Goal: Information Seeking & Learning: Check status

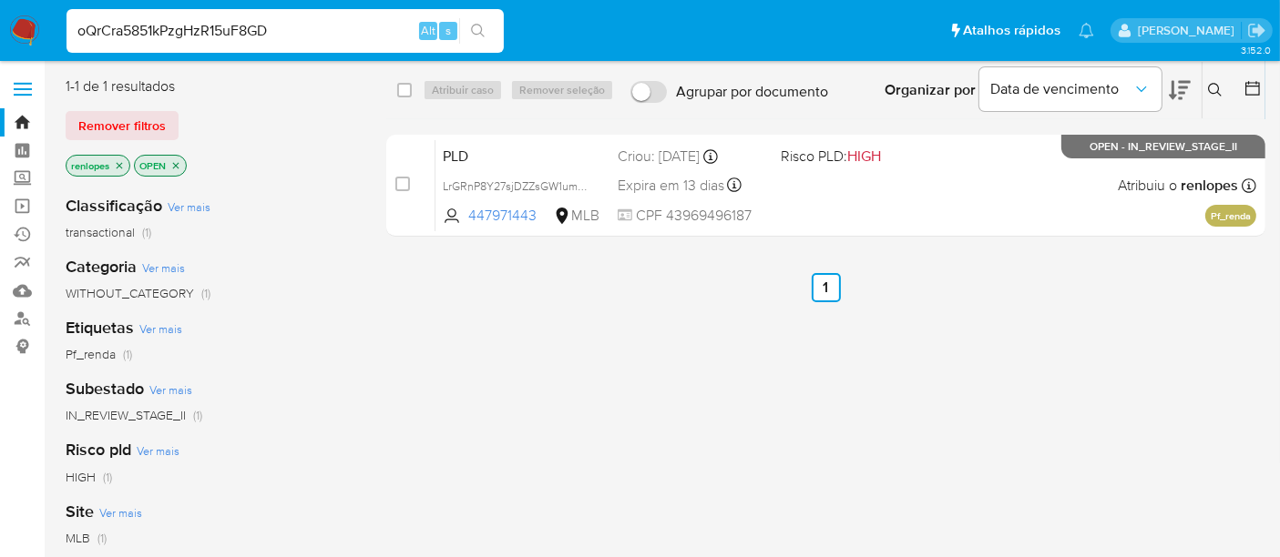
type input "oQrCra5851kPzgHzR15uF8GD"
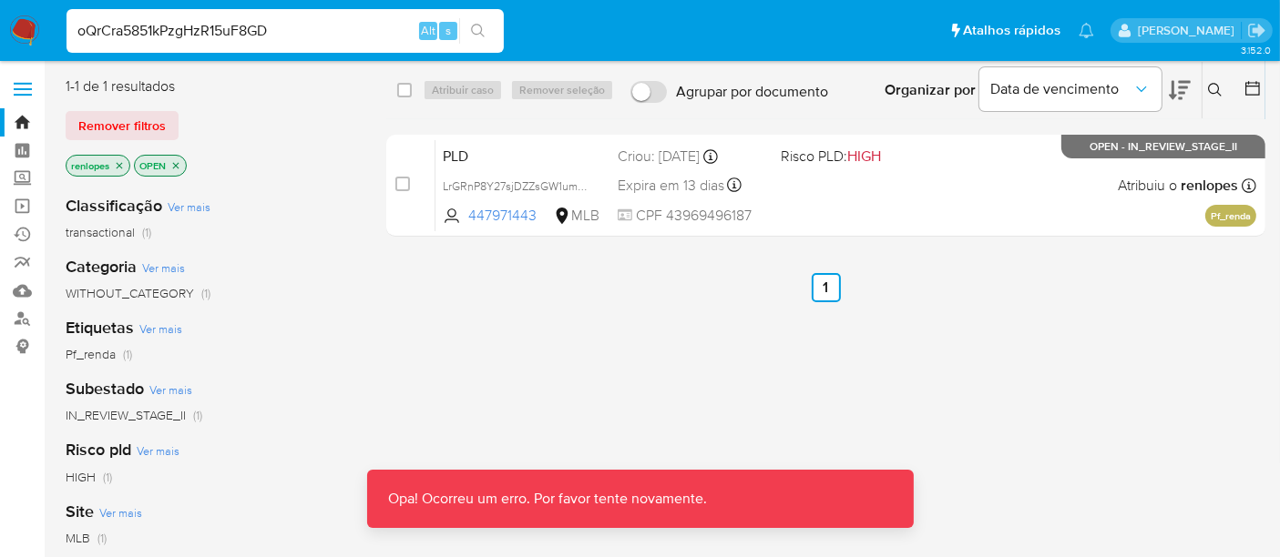
click at [23, 19] on img at bounding box center [24, 30] width 31 height 31
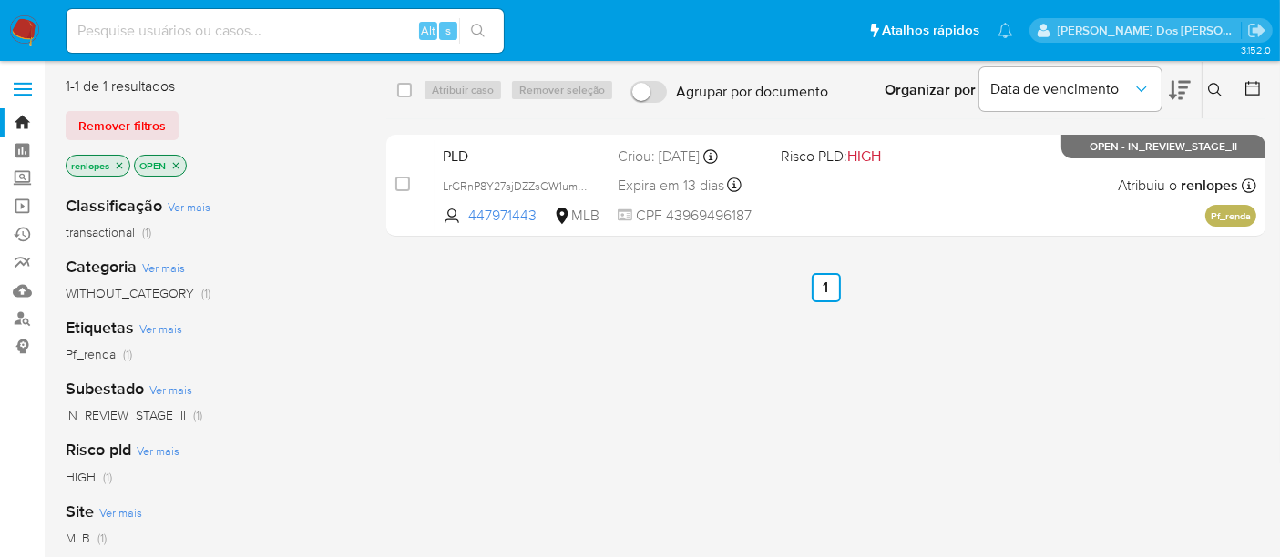
click at [370, 40] on input at bounding box center [284, 31] width 437 height 24
paste input "oQrCra5851kPzgHzR15uF8GD"
type input "oQrCra5851kPzgHzR15uF8GD"
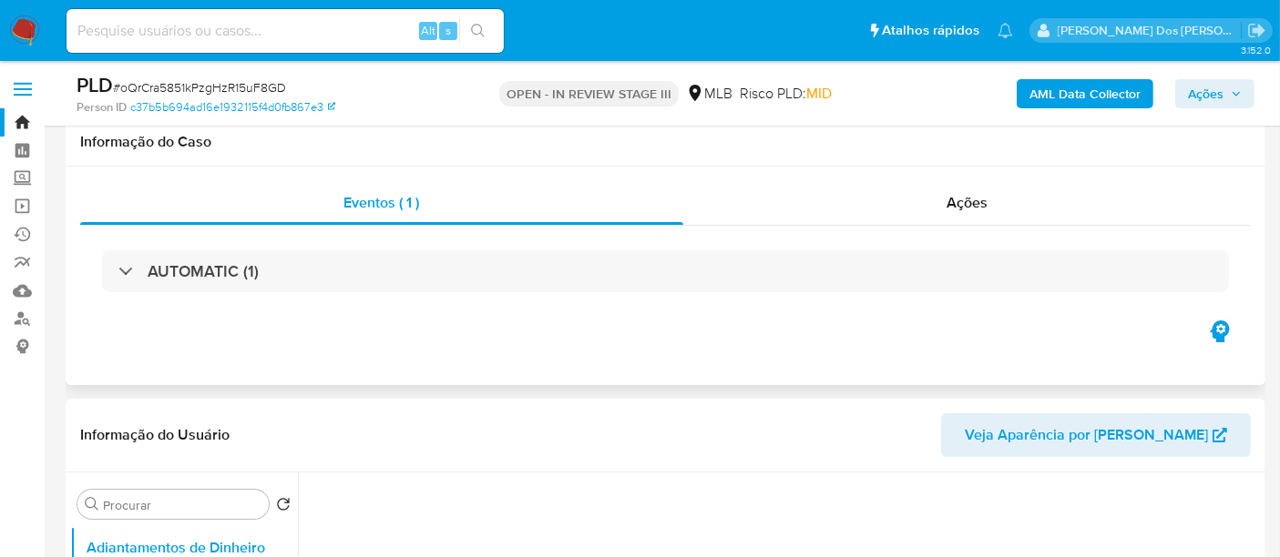
scroll to position [404, 0]
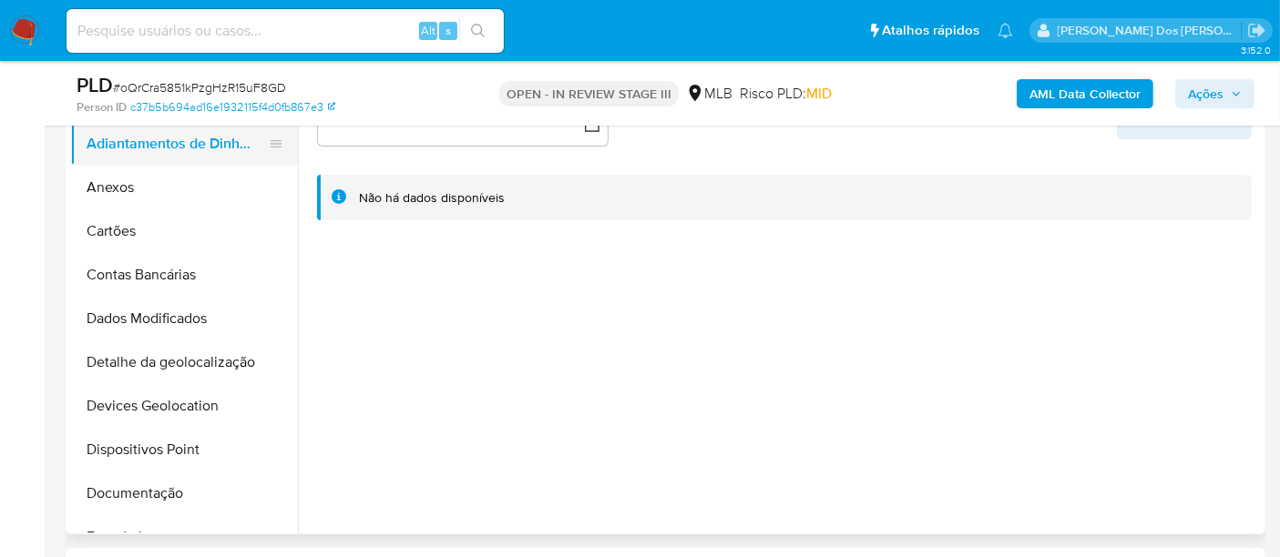
select select "10"
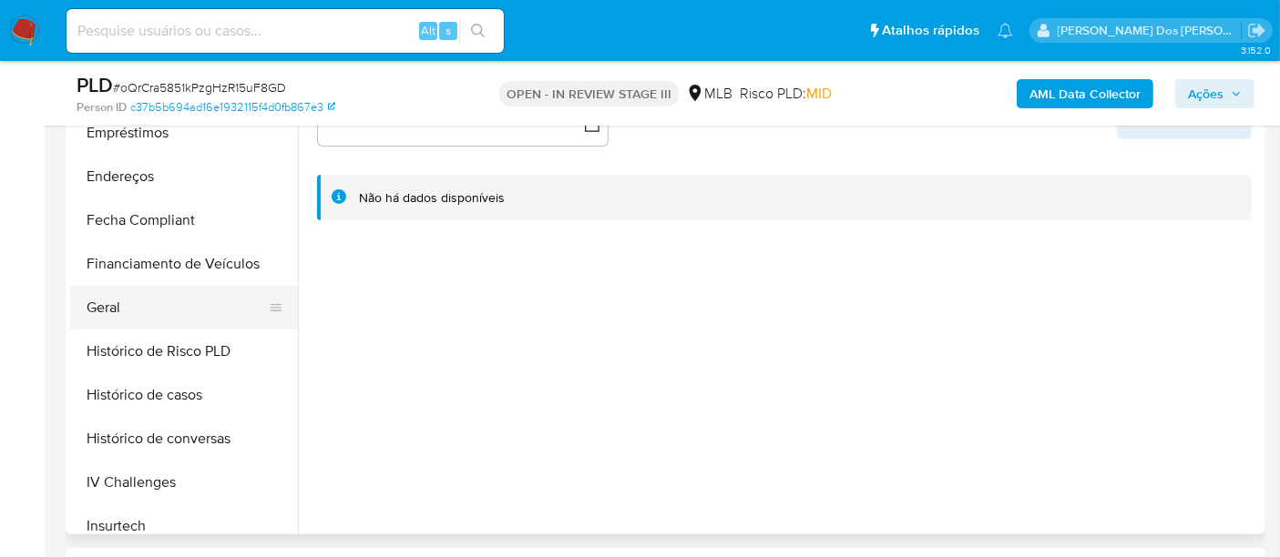
click at [118, 301] on button "Geral" at bounding box center [176, 308] width 213 height 44
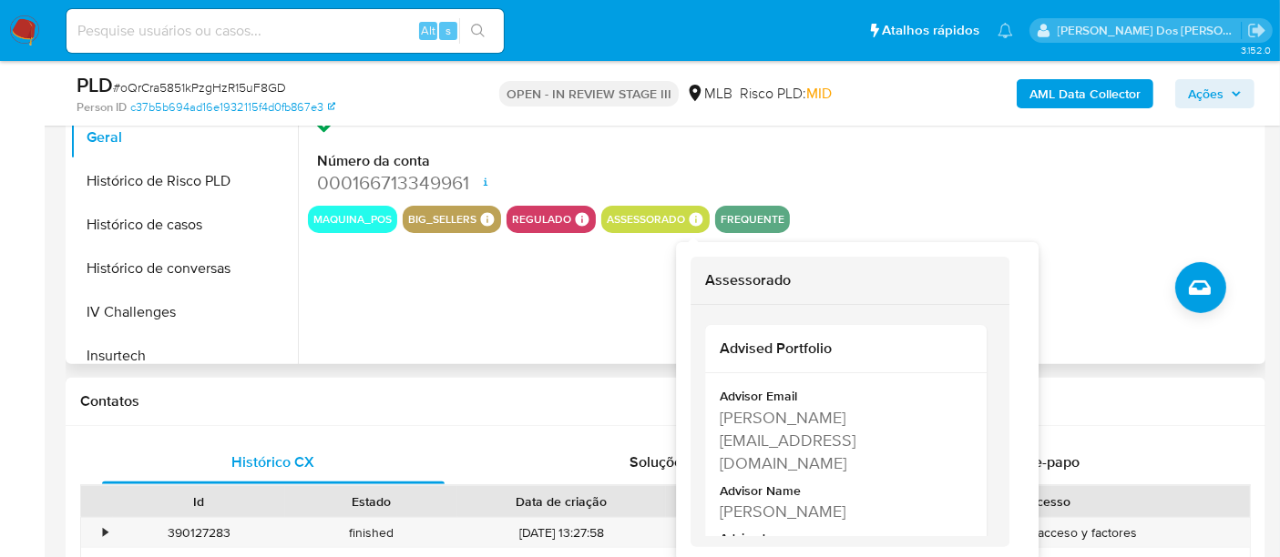
scroll to position [607, 0]
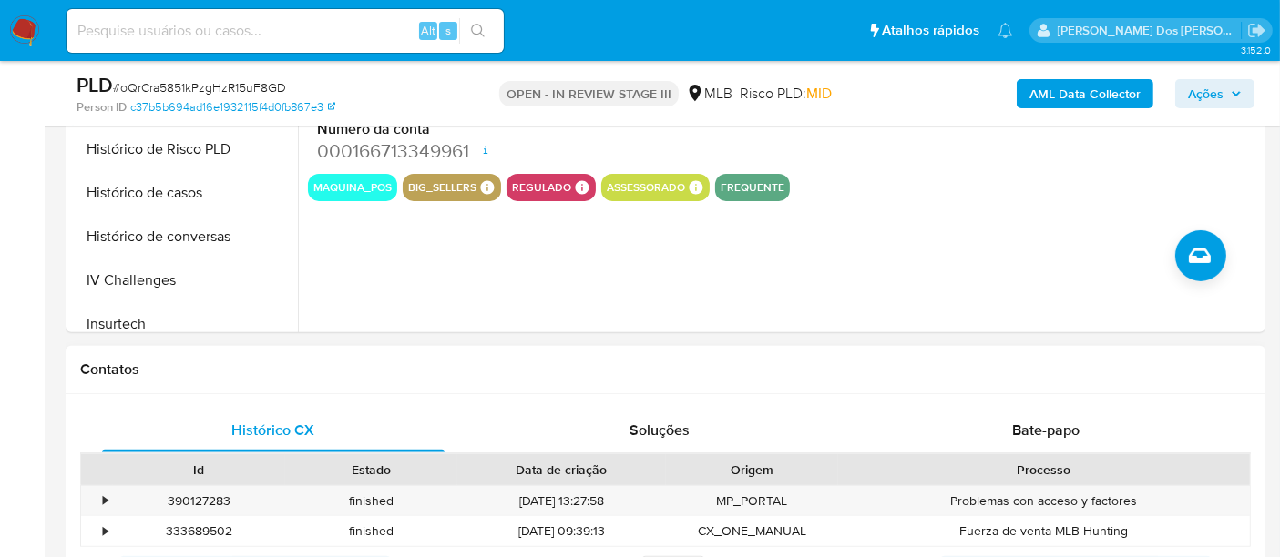
drag, startPoint x: 785, startPoint y: 410, endPoint x: 739, endPoint y: 391, distance: 50.2
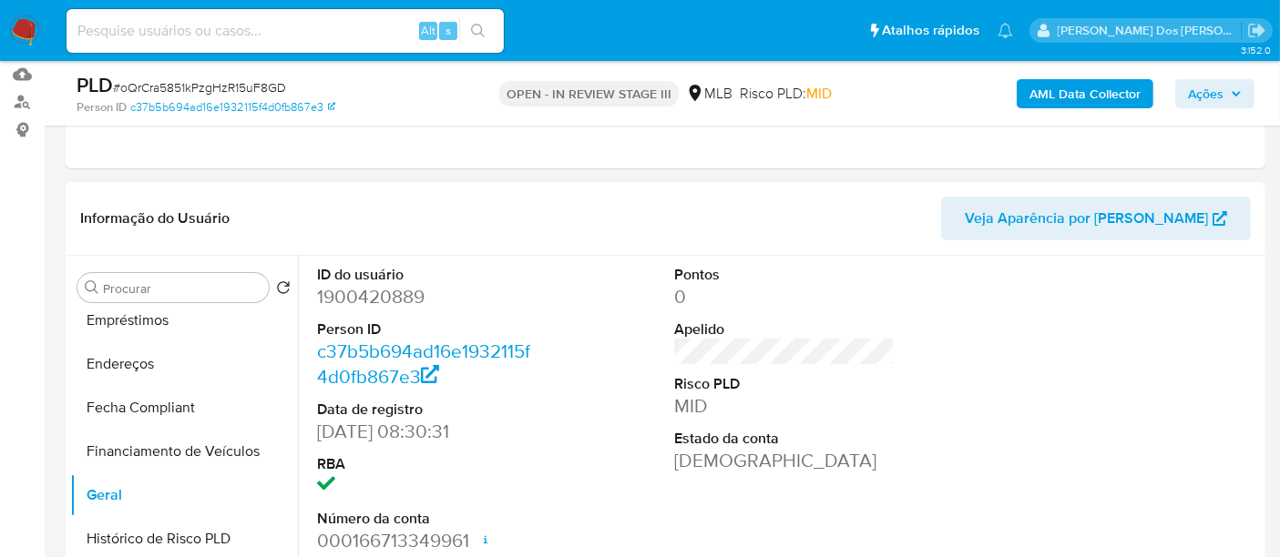
scroll to position [202, 0]
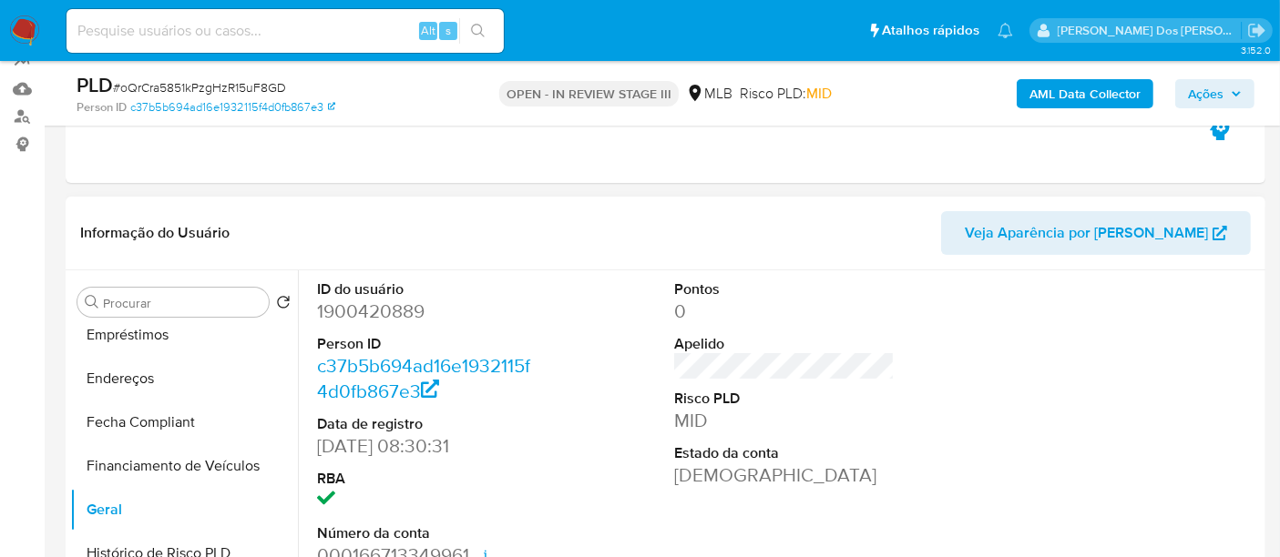
click at [364, 308] on dd "1900420889" at bounding box center [427, 312] width 220 height 26
click at [364, 309] on dd "1900420889" at bounding box center [427, 312] width 220 height 26
copy dd "1900420889"
click at [250, 31] on input at bounding box center [284, 31] width 437 height 24
type input "simonelopes0610@gmail.com"
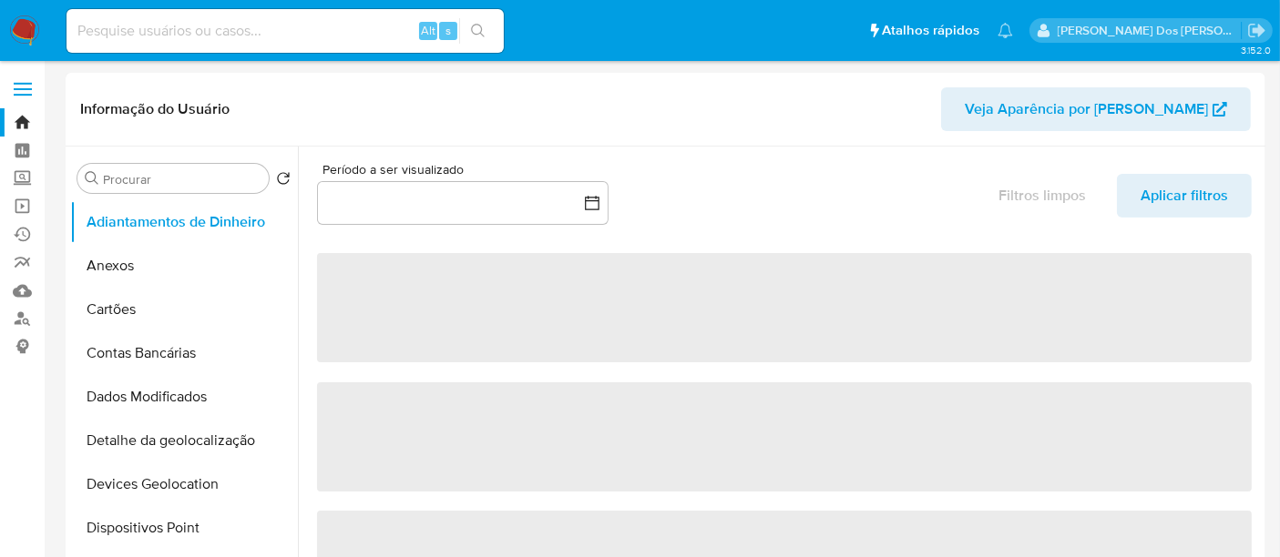
select select "10"
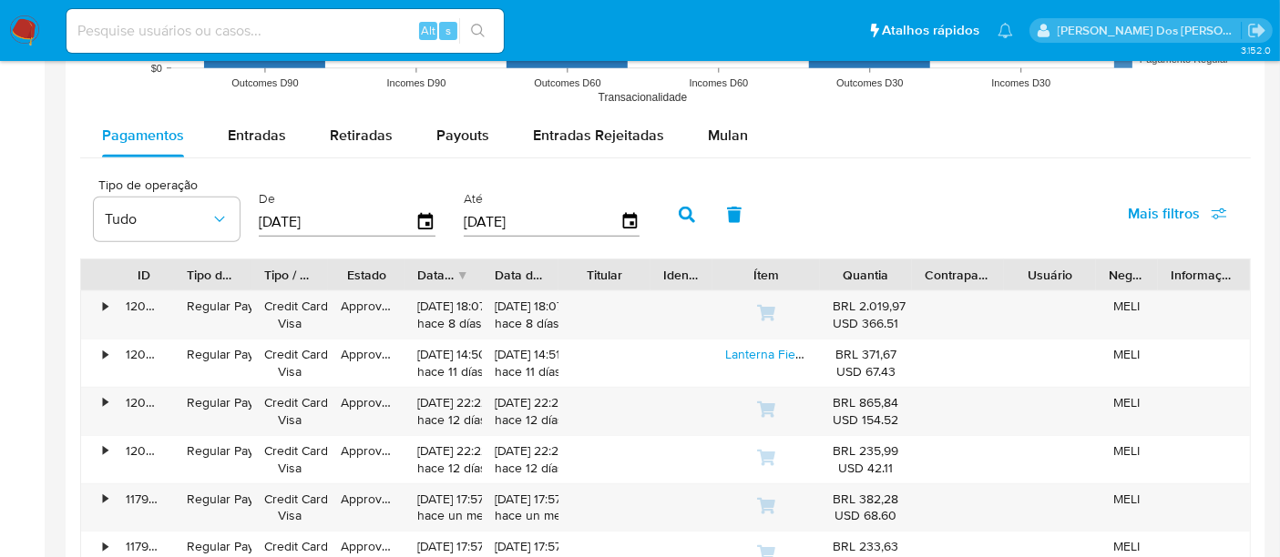
scroll to position [1618, 0]
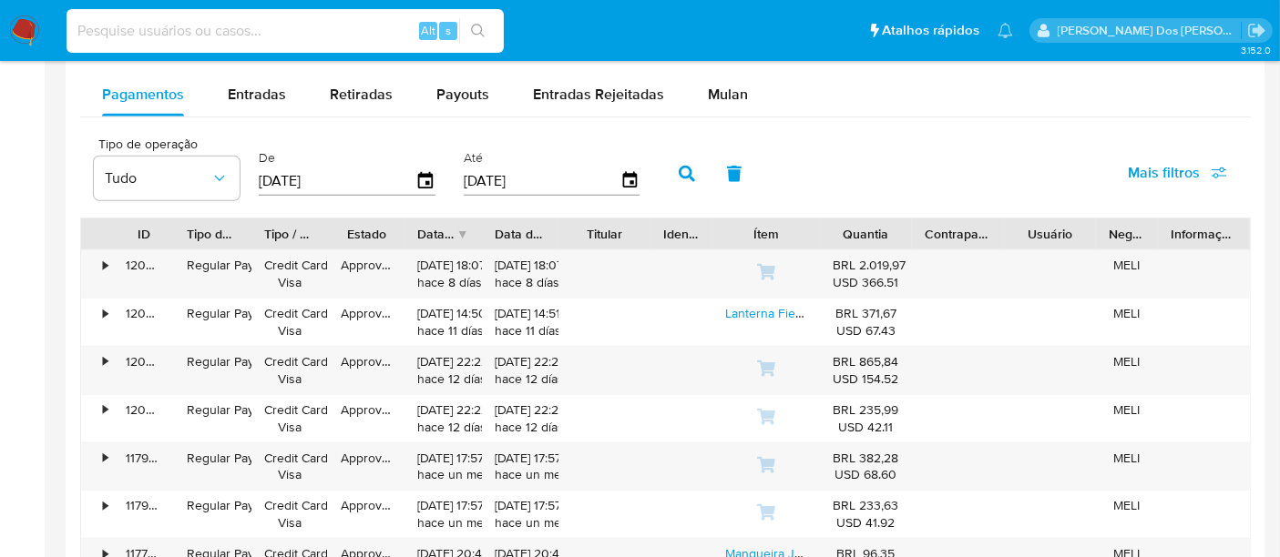
click at [369, 27] on input at bounding box center [284, 31] width 437 height 24
type input "renatolopesfilho1011@gmail.com"
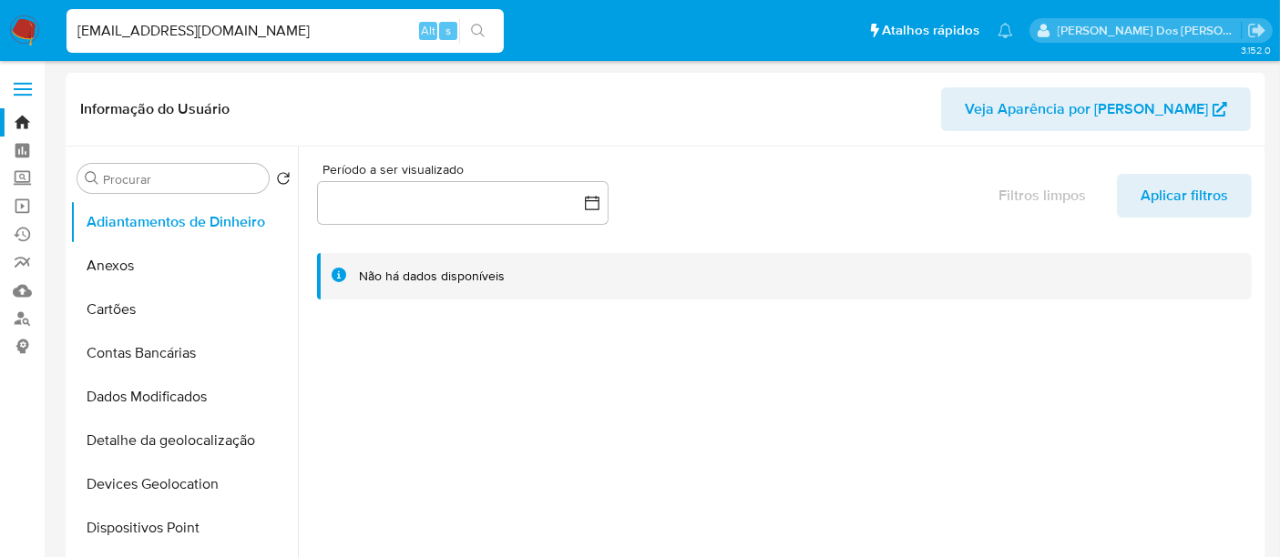
select select "10"
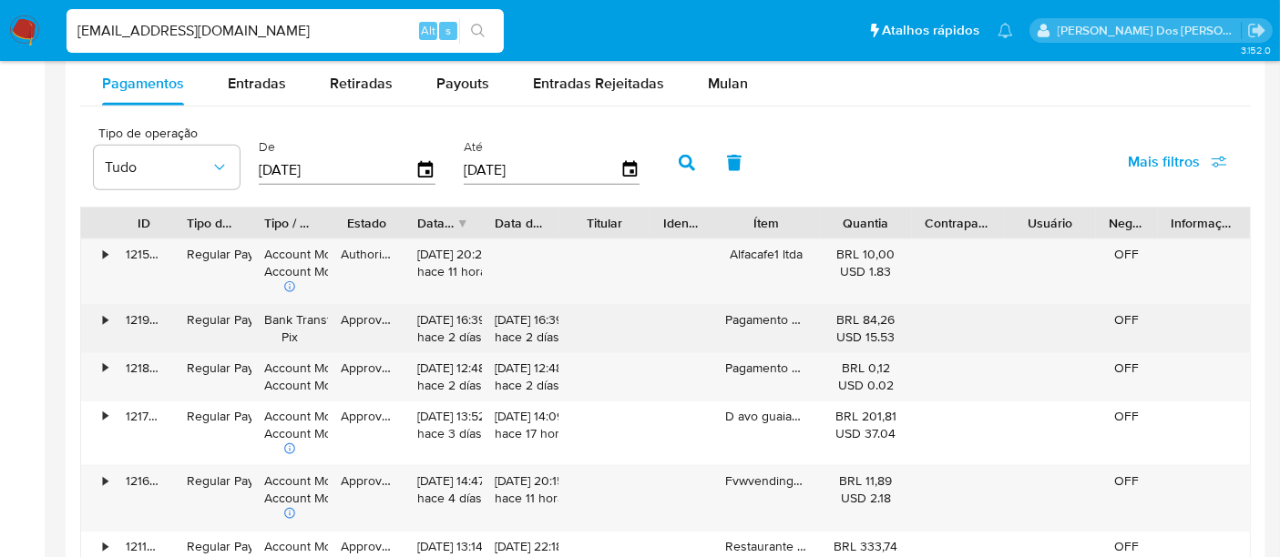
scroll to position [1720, 0]
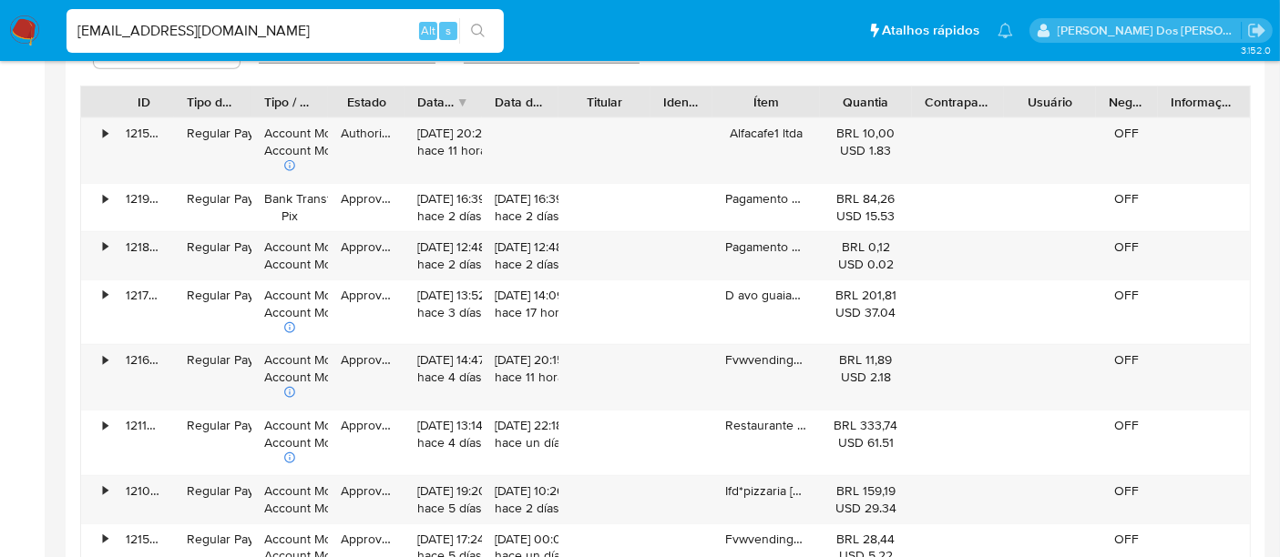
click at [293, 19] on input "renatolopesfilho1011@gmail.com" at bounding box center [284, 31] width 437 height 24
click at [292, 19] on input "renatolopesfilho1011@gmail.com" at bounding box center [284, 31] width 437 height 24
type input "msaluha@yahoo.com"
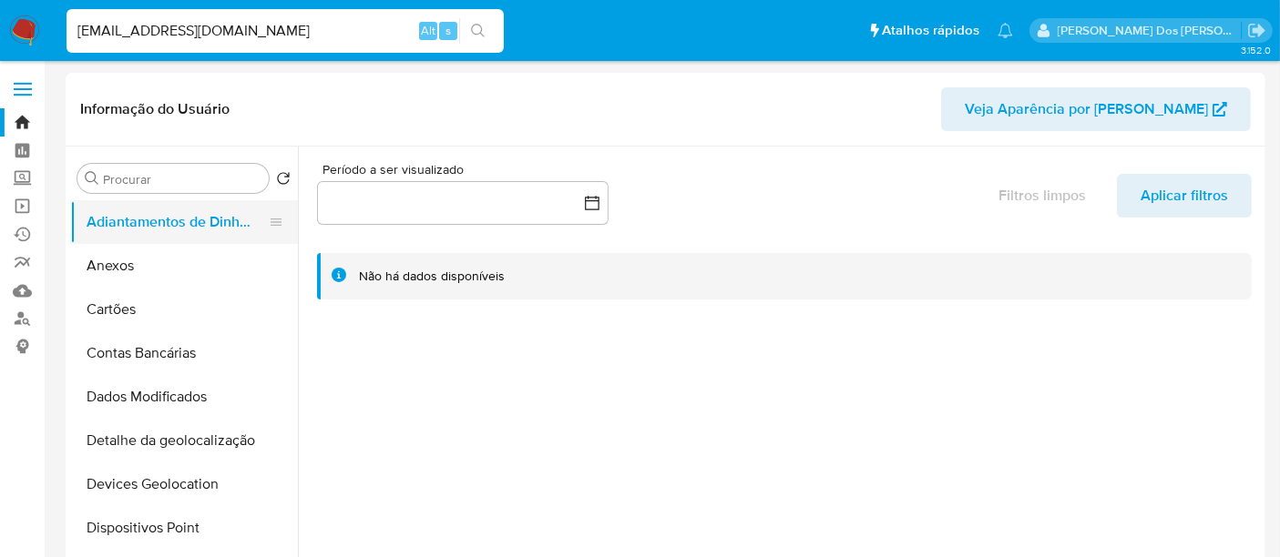
select select "10"
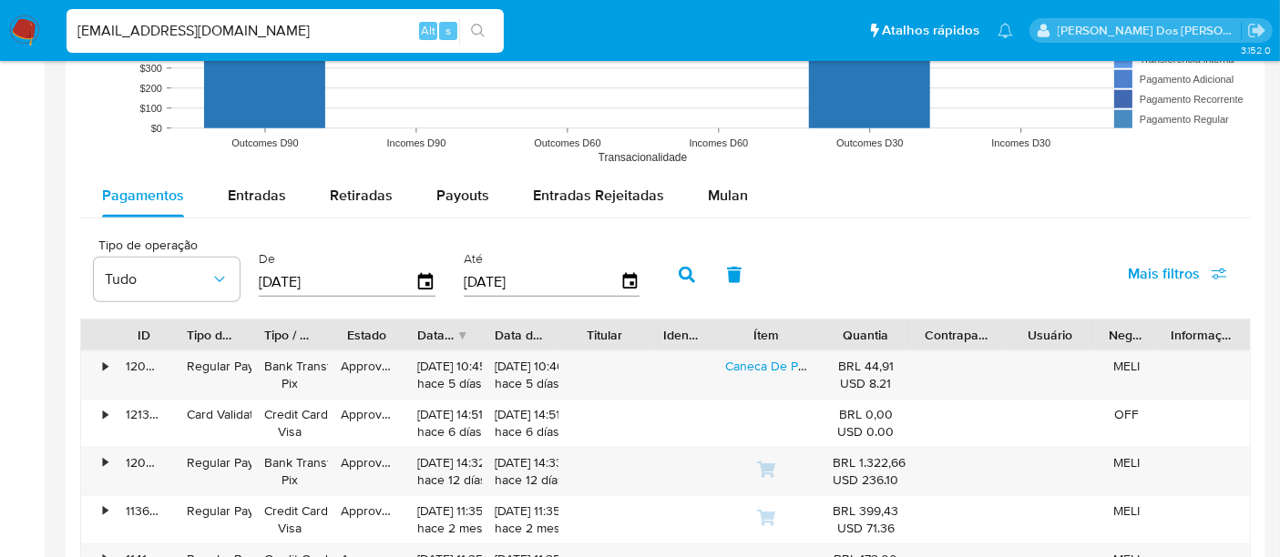
scroll to position [1012, 0]
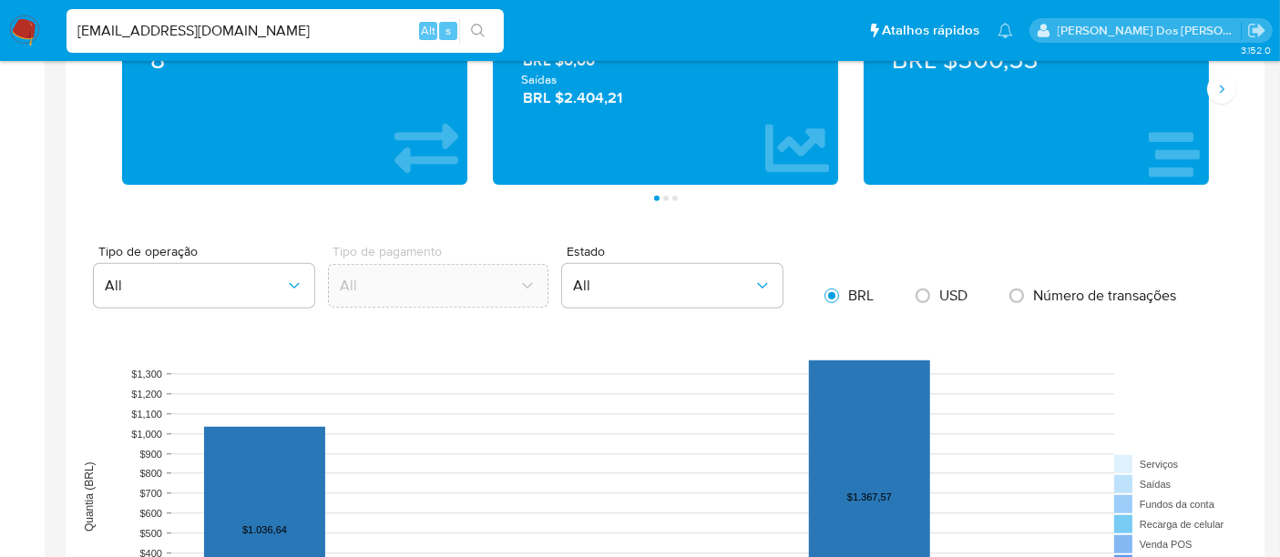
click at [18, 31] on img at bounding box center [24, 30] width 31 height 31
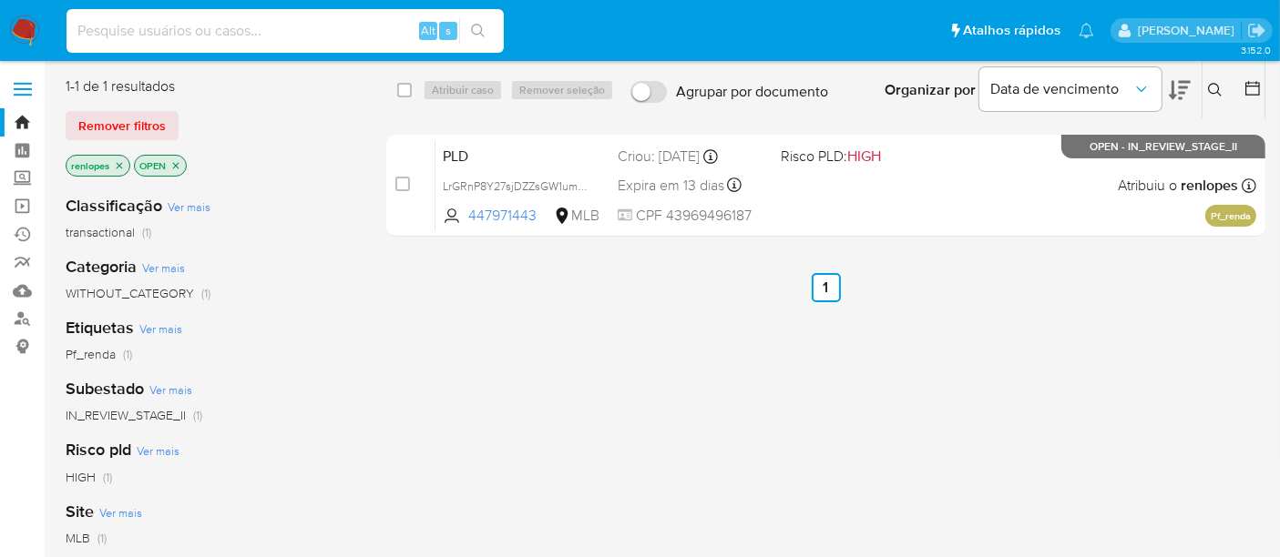
click at [228, 36] on input at bounding box center [284, 31] width 437 height 24
paste input "GSXnCHivUNvn5FXU4khhgh4B"
type input "GSXnCHivUNvn5FXU4khhgh4B"
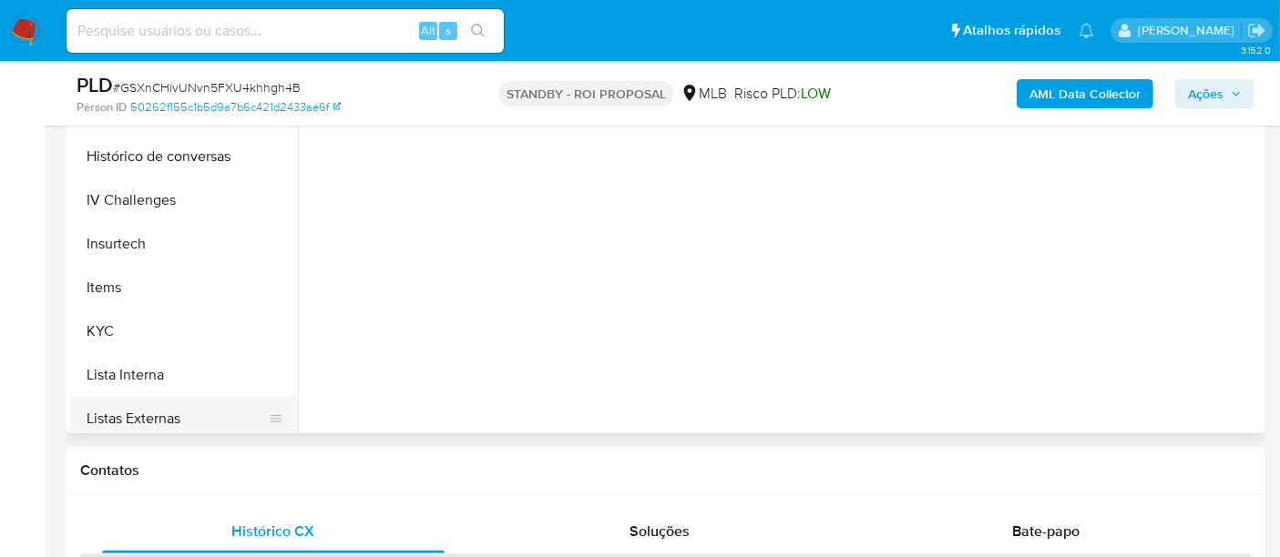
scroll to position [708, 0]
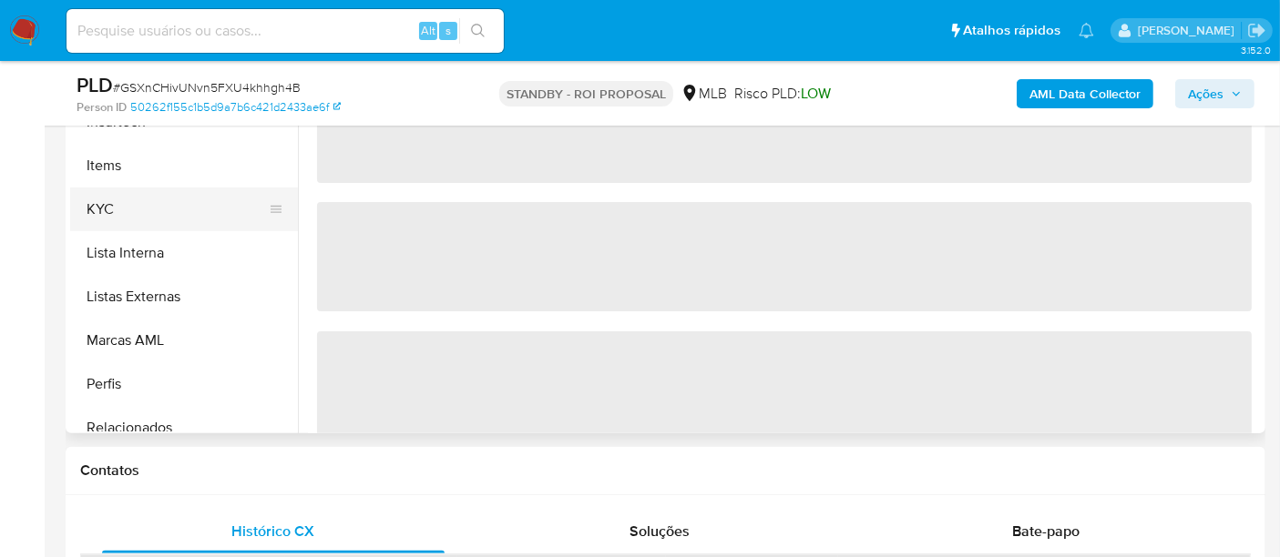
click at [96, 208] on button "KYC" at bounding box center [176, 210] width 213 height 44
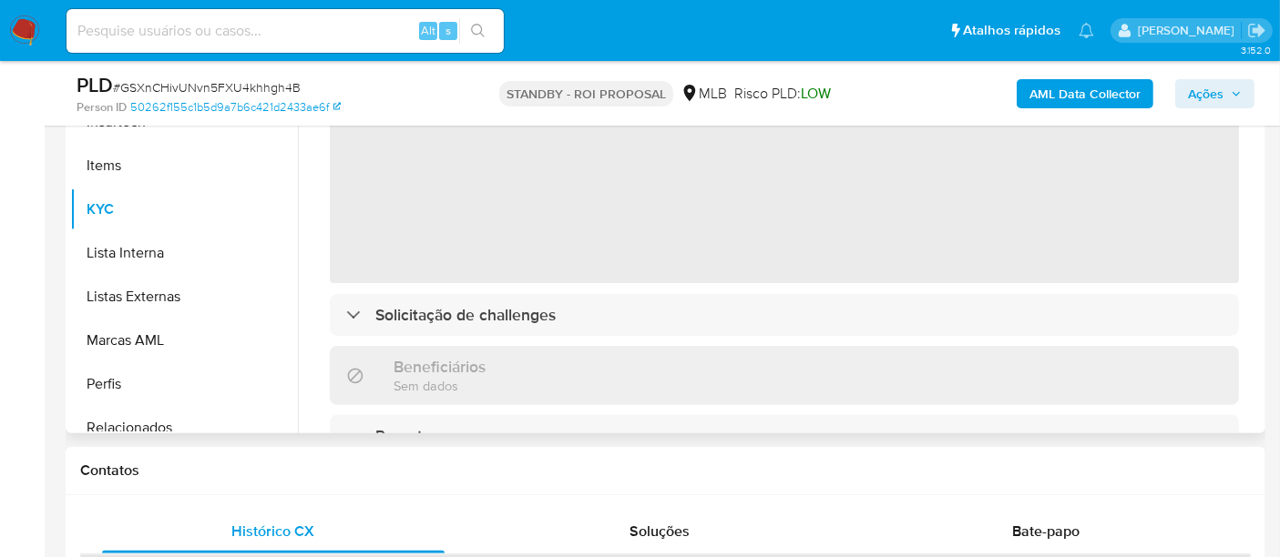
select select "10"
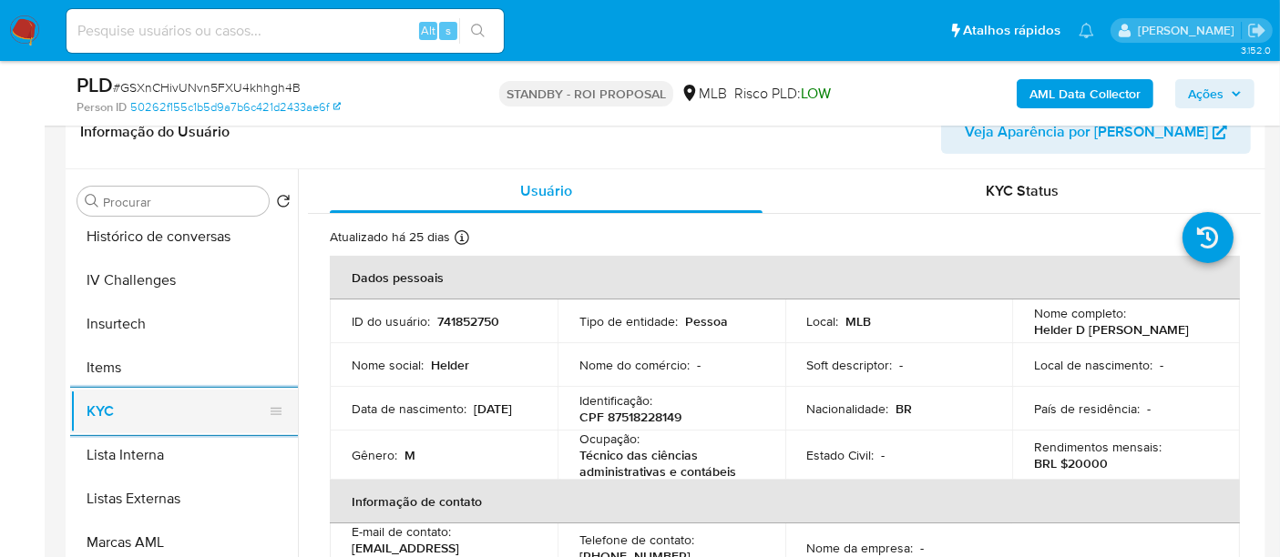
scroll to position [606, 0]
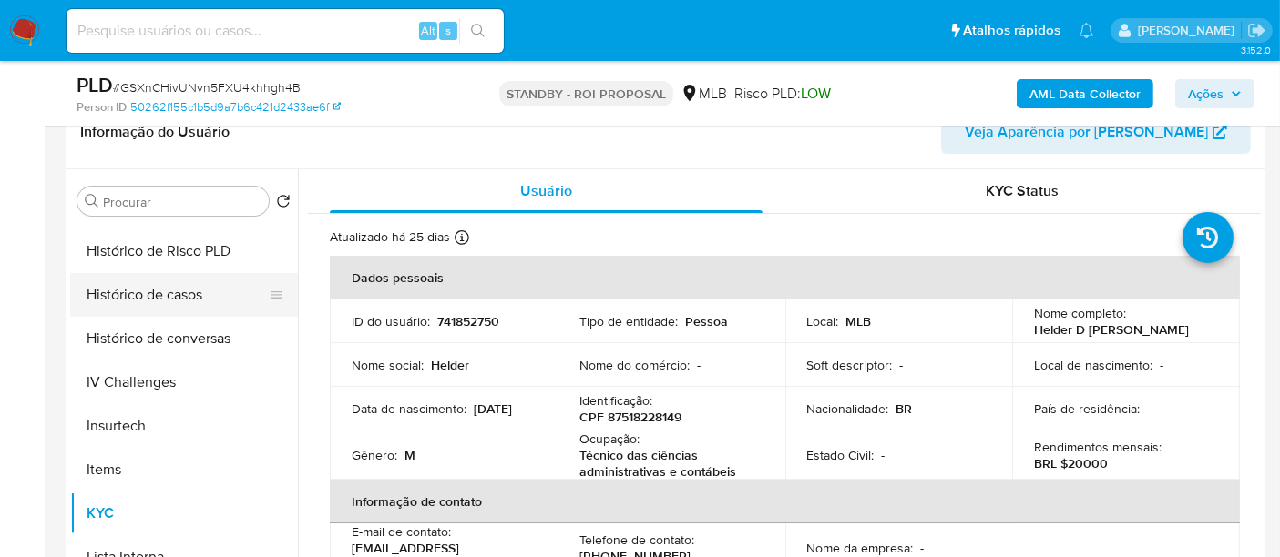
click at [168, 292] on button "Histórico de casos" at bounding box center [176, 295] width 213 height 44
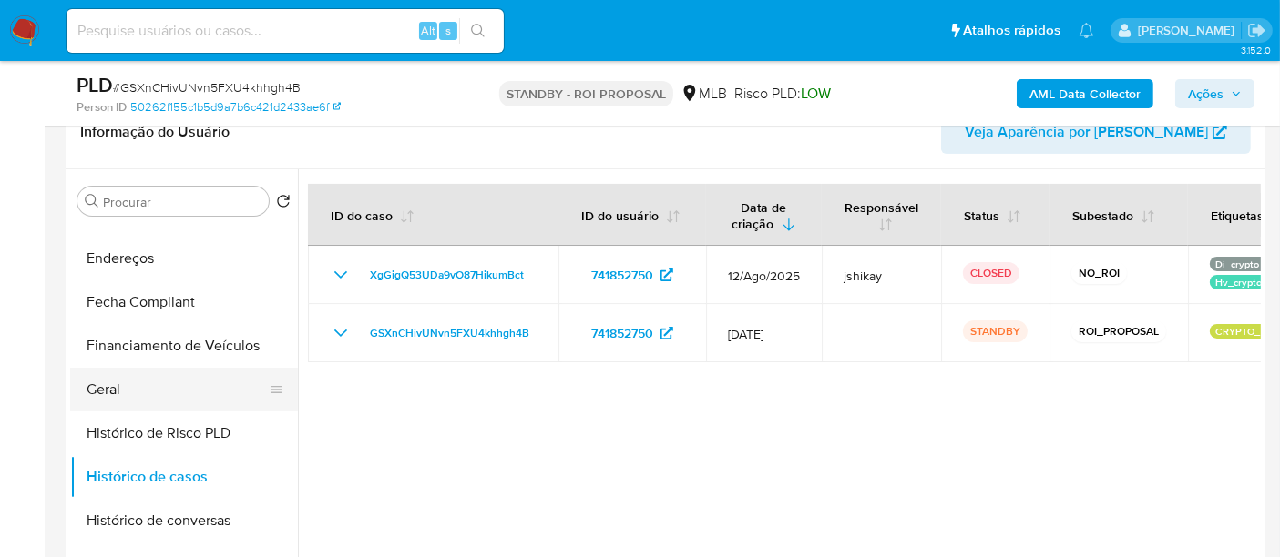
scroll to position [403, 0]
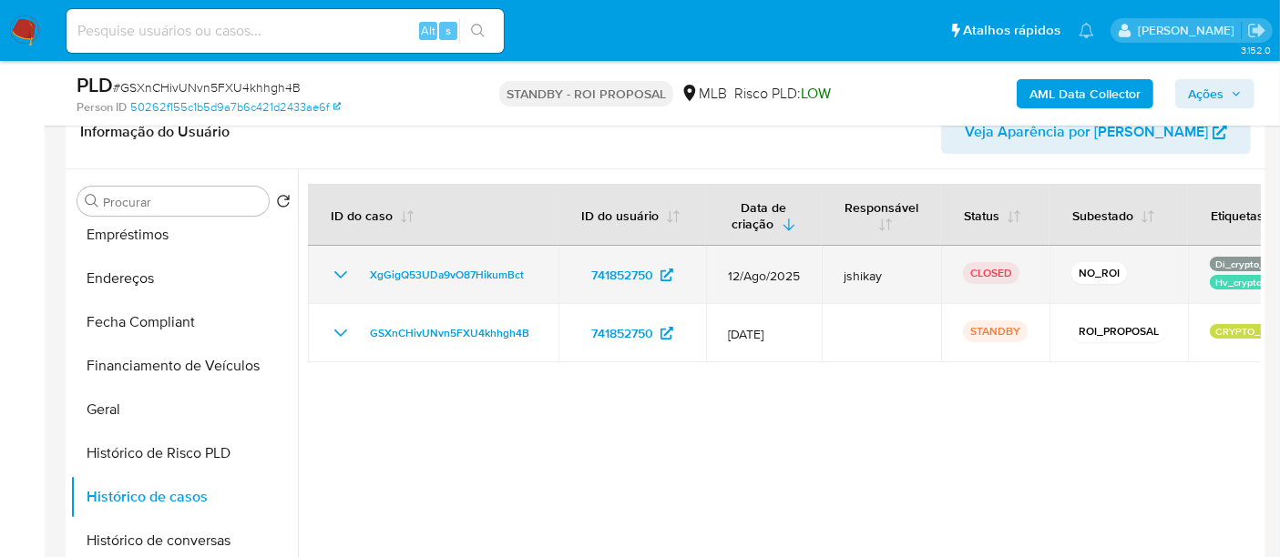
click at [346, 275] on icon "Mostrar/Ocultar" at bounding box center [341, 275] width 22 height 22
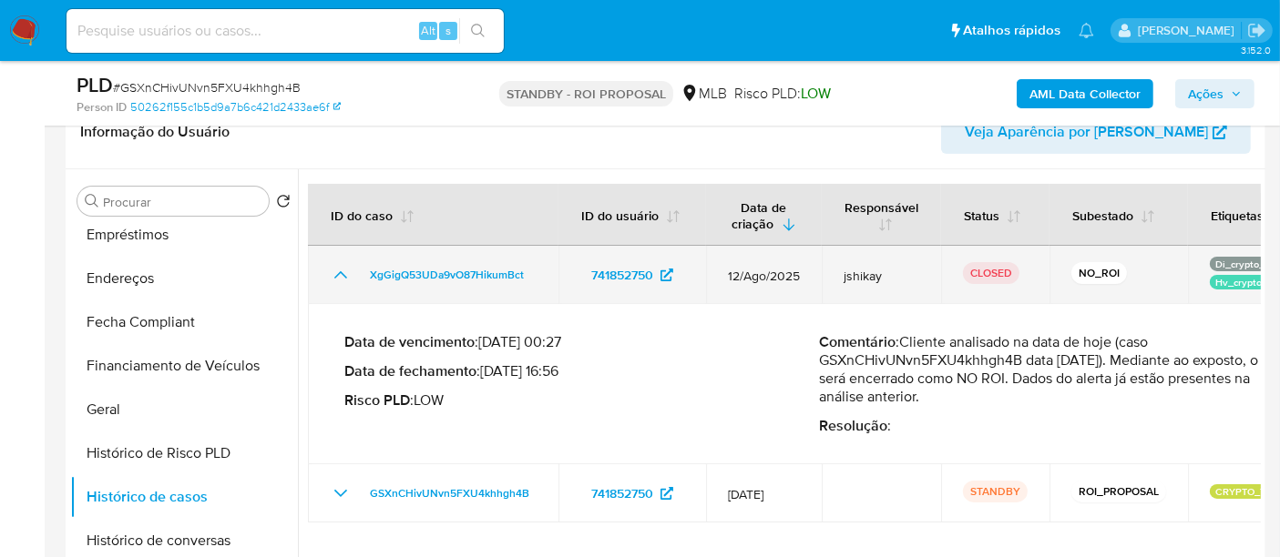
click at [346, 273] on icon "Mostrar/Ocultar" at bounding box center [341, 275] width 22 height 22
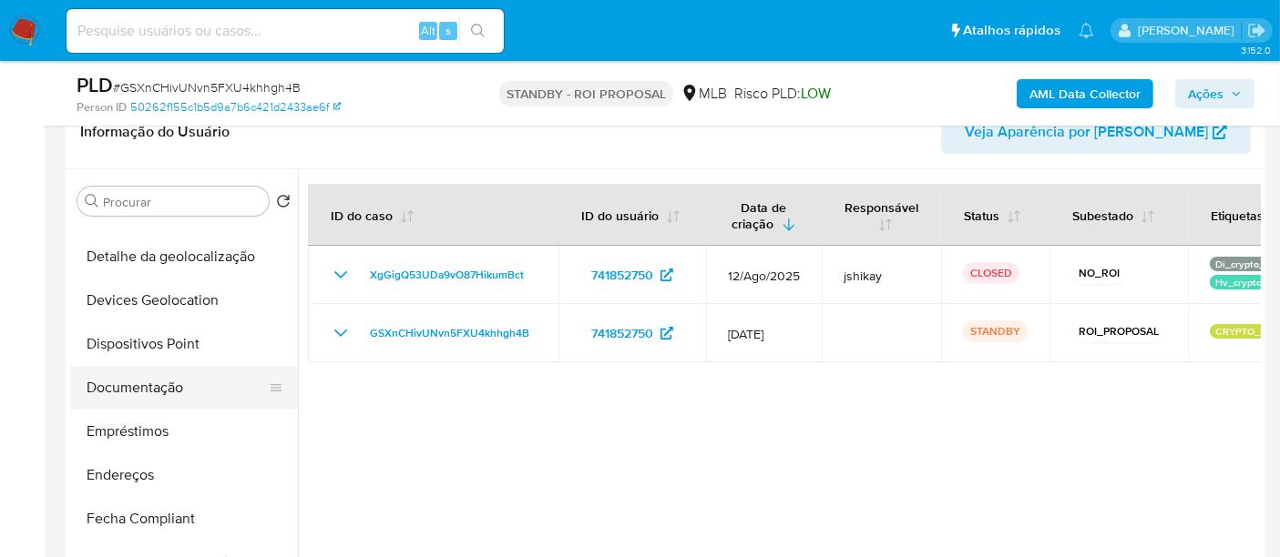
scroll to position [201, 0]
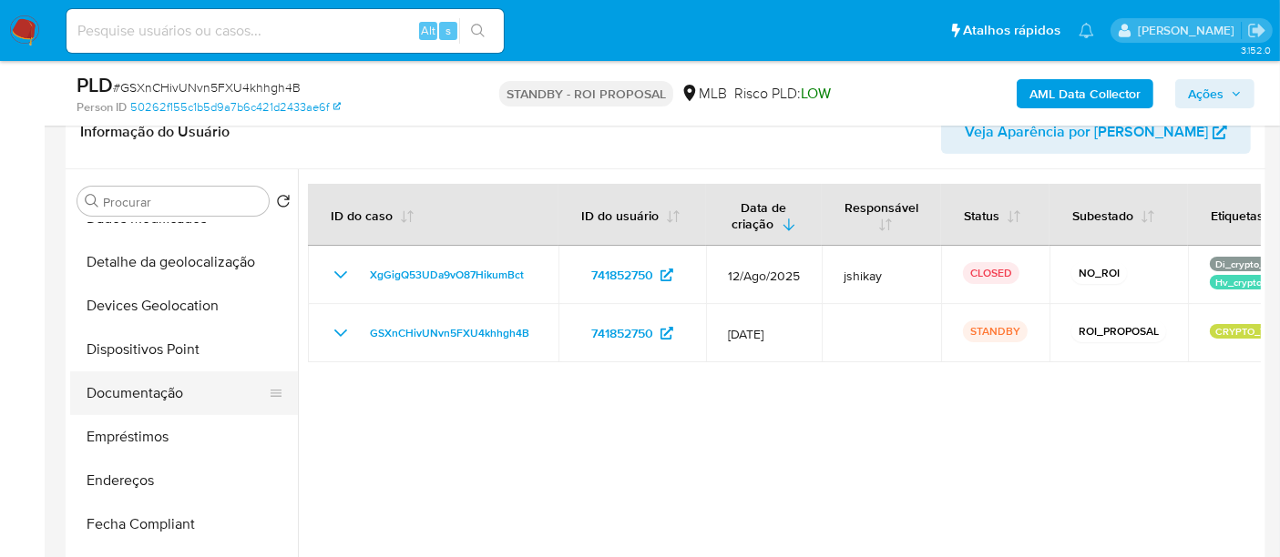
click at [158, 389] on button "Documentação" at bounding box center [176, 394] width 213 height 44
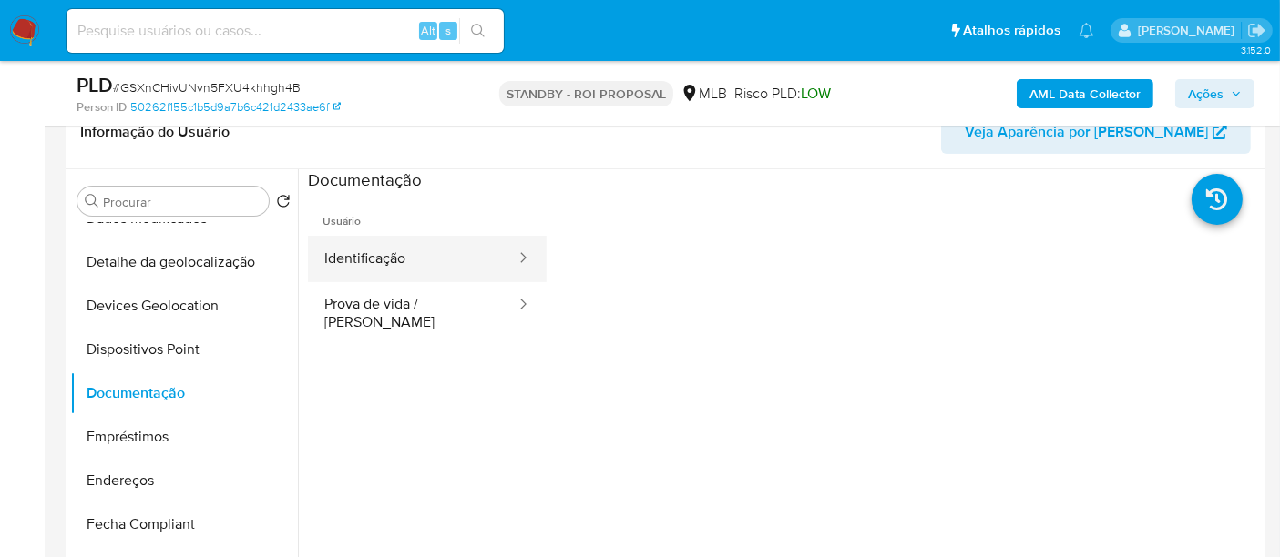
click at [401, 263] on button "Identificação" at bounding box center [412, 259] width 209 height 46
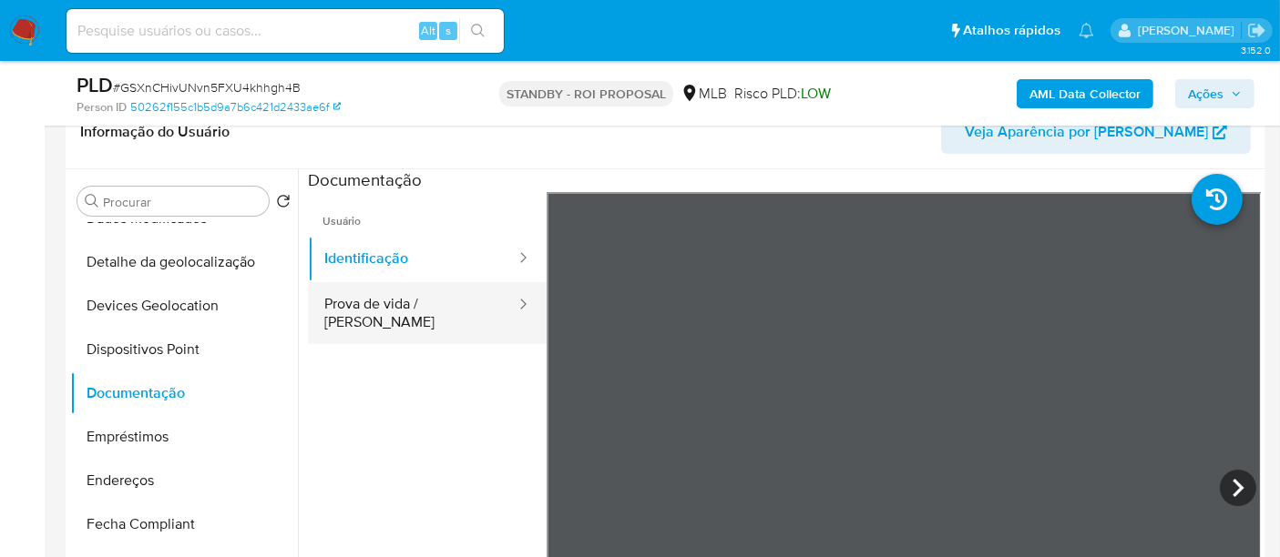
click at [432, 311] on button "Prova de vida / [PERSON_NAME]" at bounding box center [412, 313] width 209 height 62
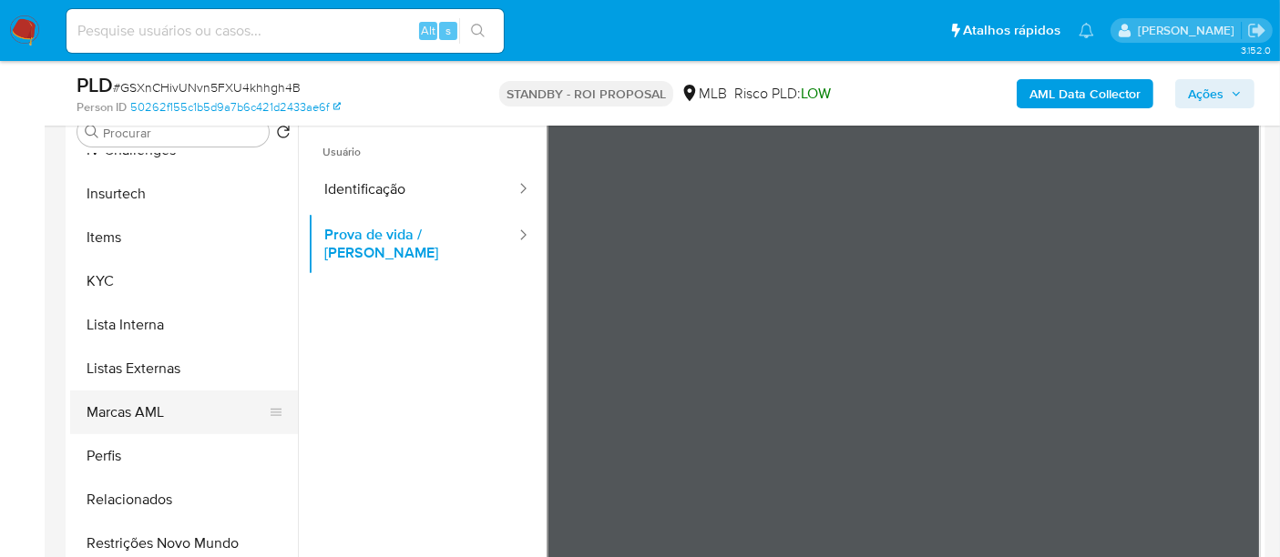
scroll to position [404, 0]
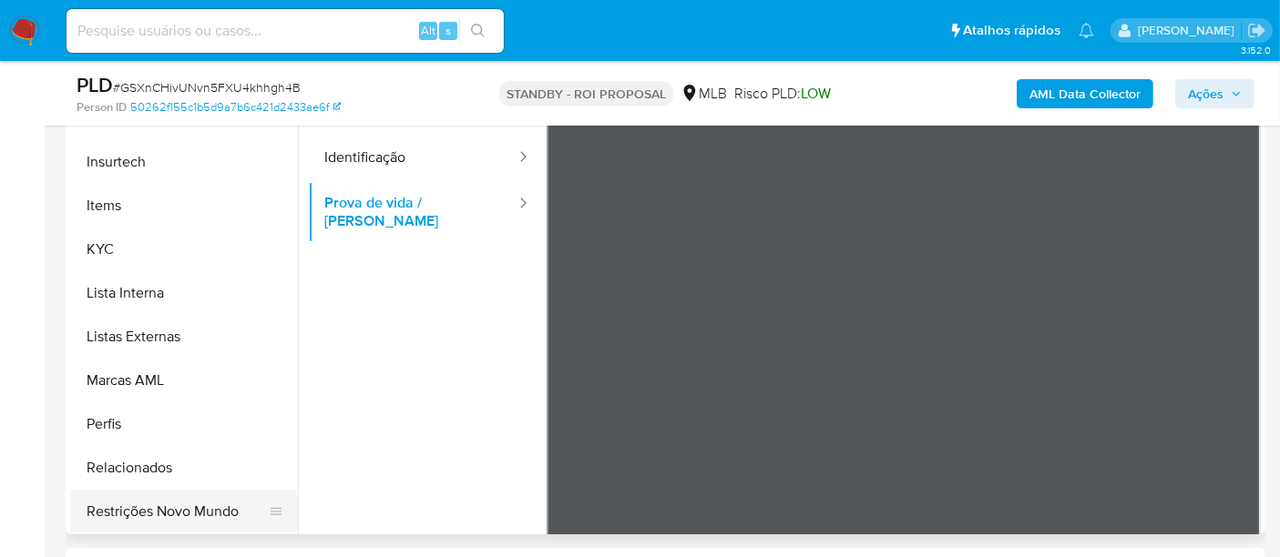
click at [176, 510] on button "Restrições Novo Mundo" at bounding box center [176, 512] width 213 height 44
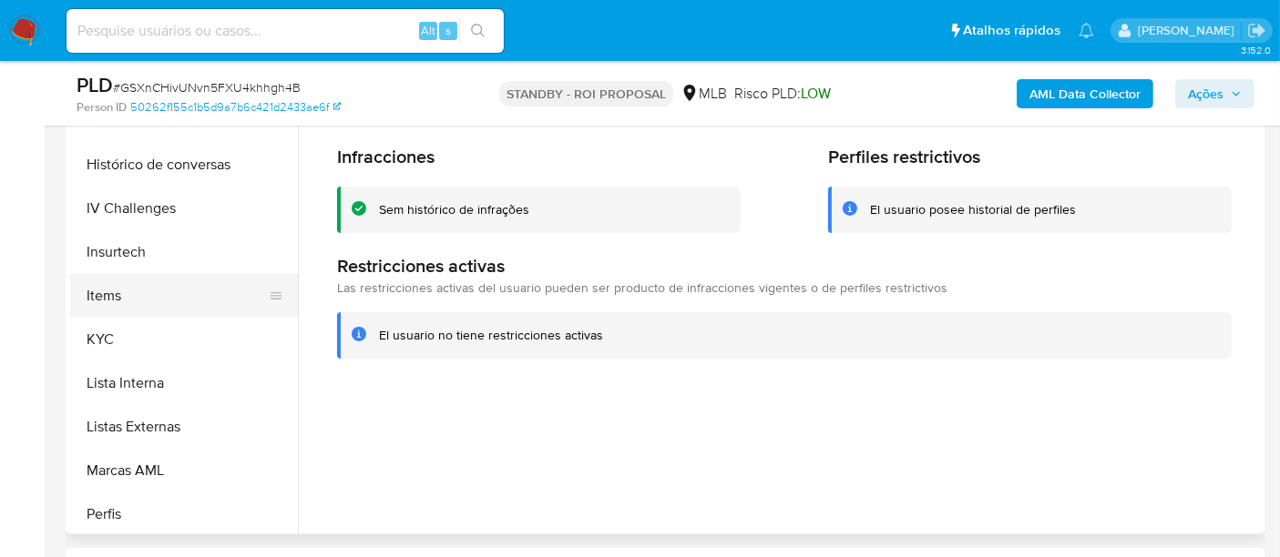
scroll to position [465, 0]
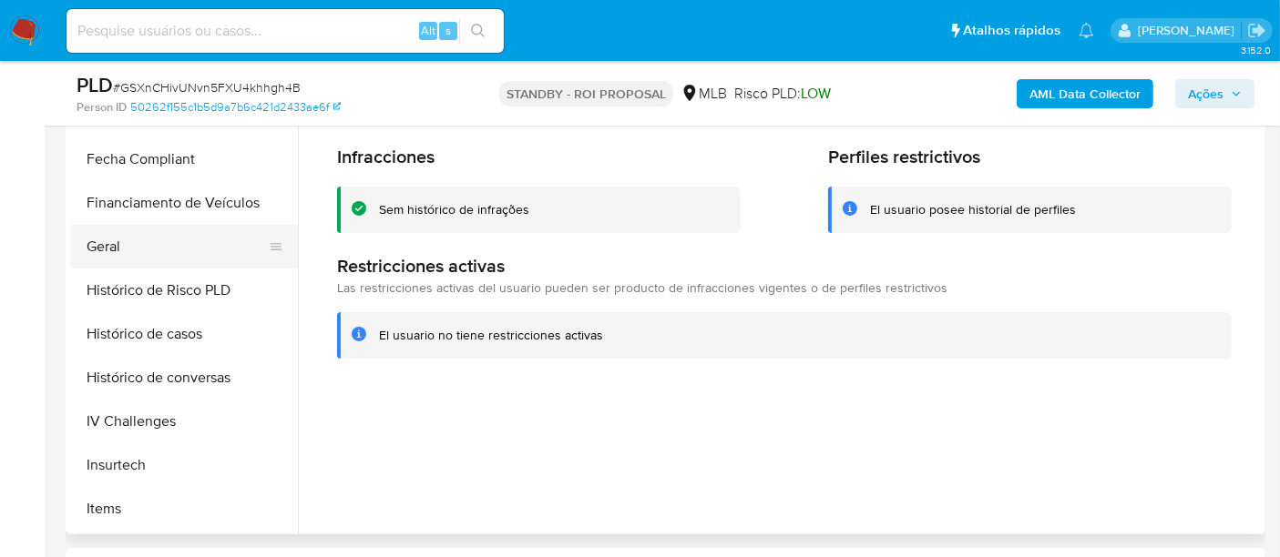
click at [109, 248] on button "Geral" at bounding box center [176, 247] width 213 height 44
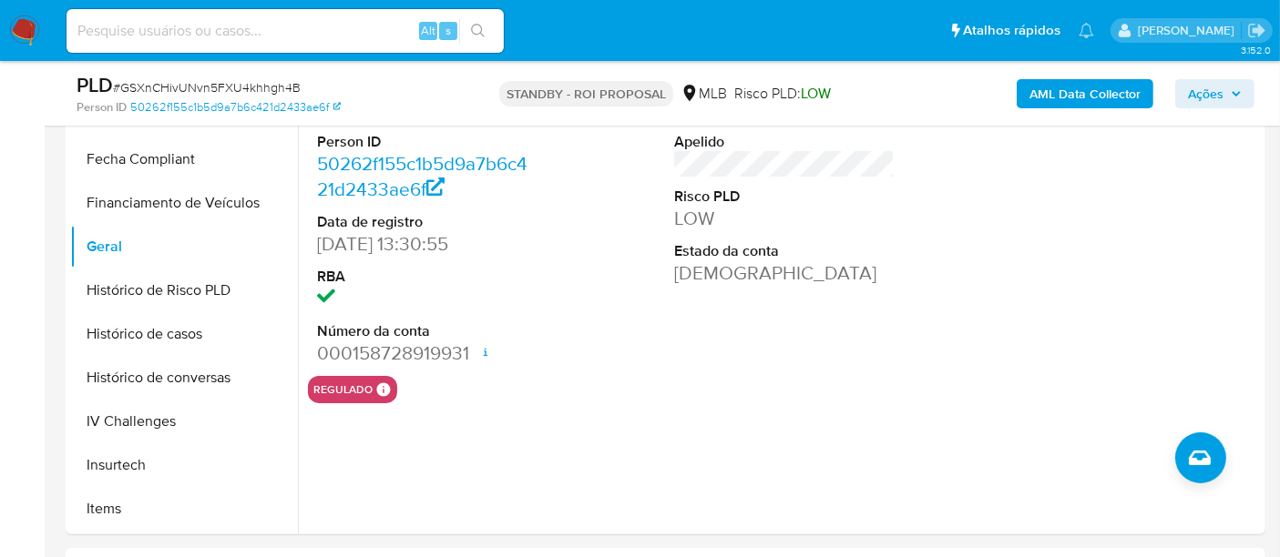
click at [259, 31] on input at bounding box center [284, 31] width 437 height 24
paste input "OBmlOWQFNvAUZUkChYJs7Hv5"
type input "OBmlOWQFNvAUZUkChYJs7Hv5"
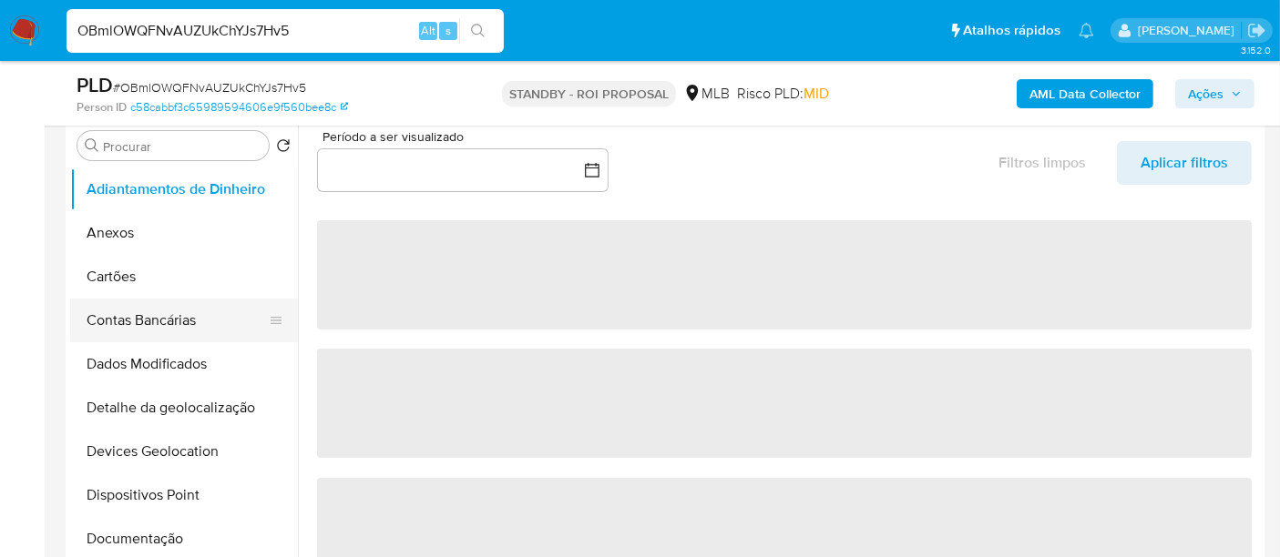
scroll to position [404, 0]
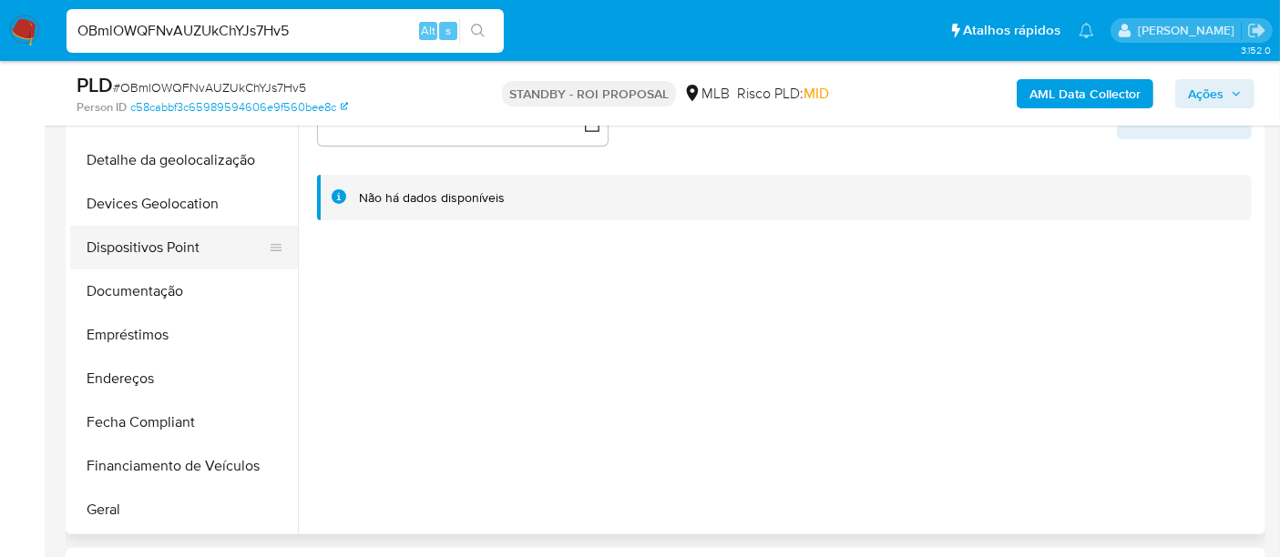
select select "10"
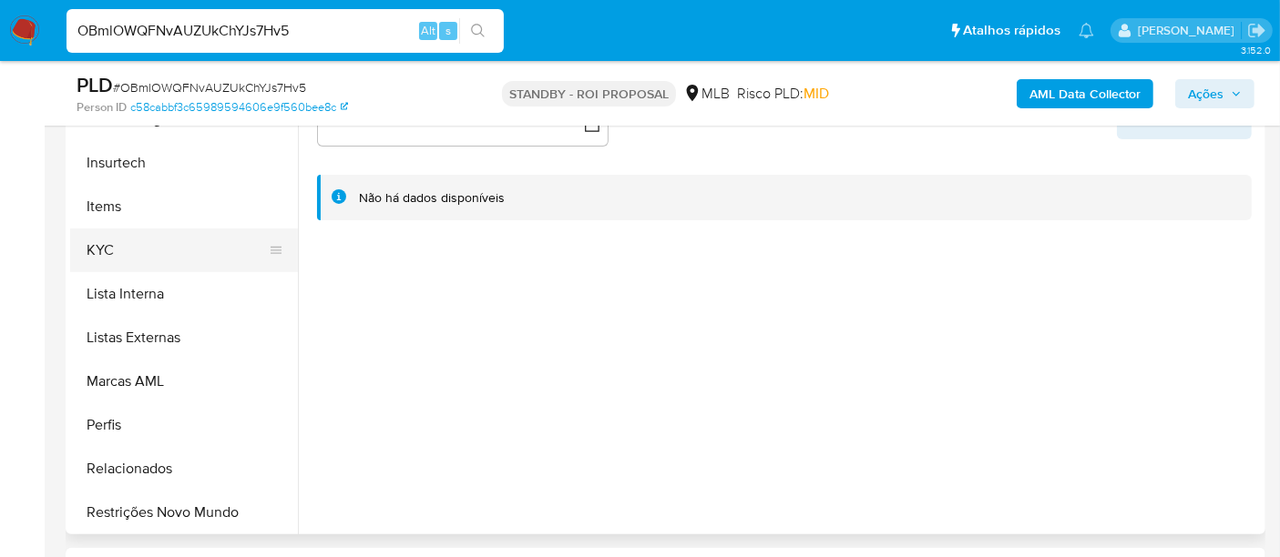
scroll to position [769, 0]
click at [114, 243] on button "KYC" at bounding box center [176, 250] width 213 height 44
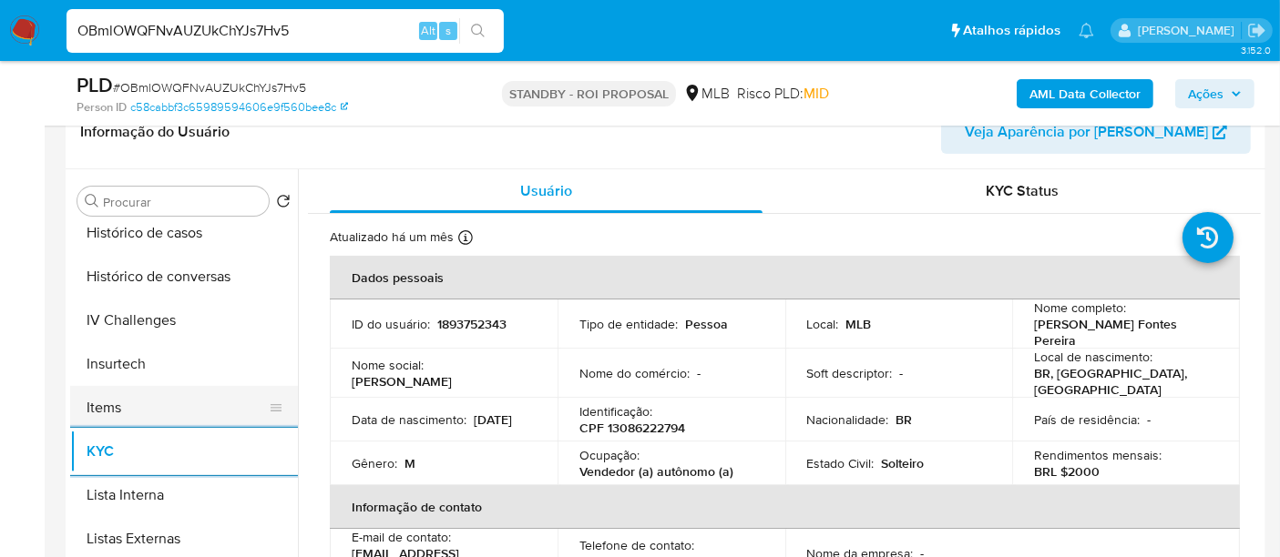
scroll to position [566, 0]
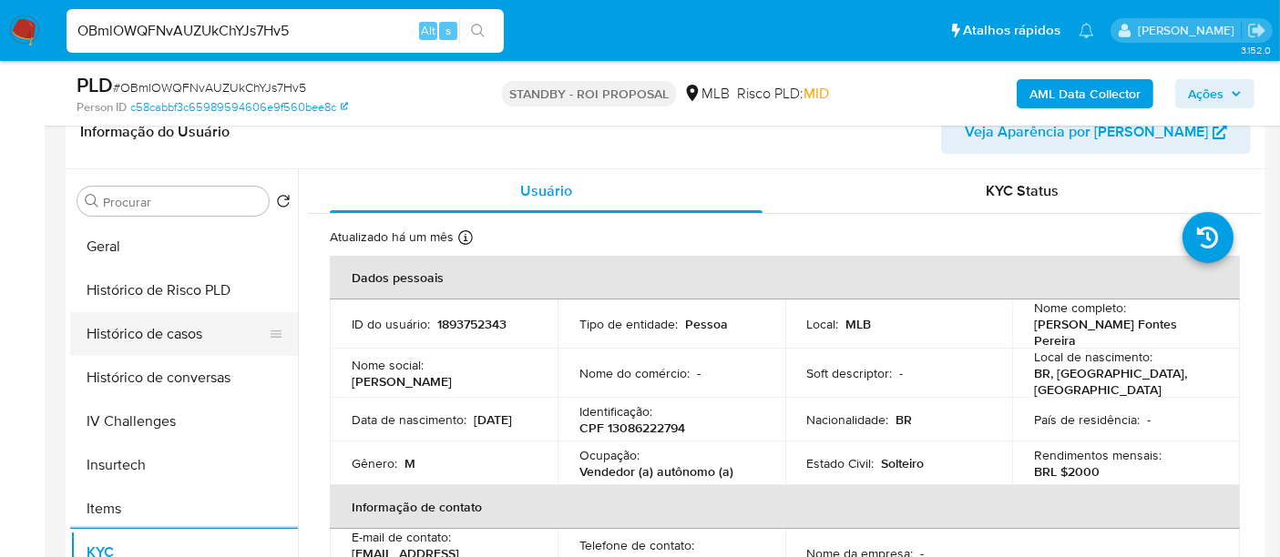
click at [186, 329] on button "Histórico de casos" at bounding box center [176, 334] width 213 height 44
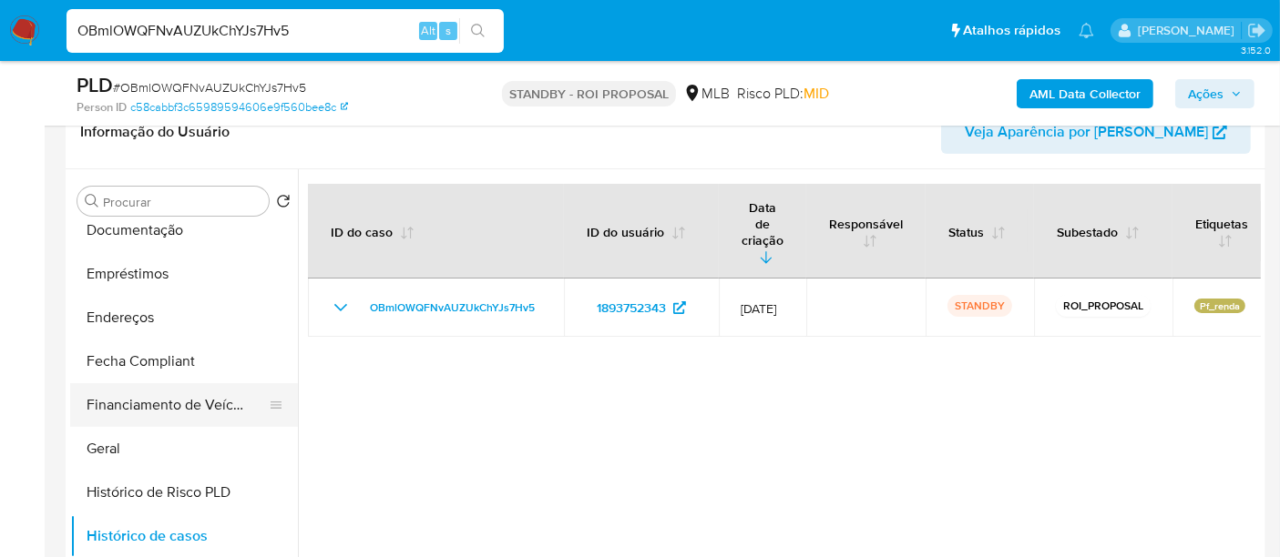
scroll to position [262, 0]
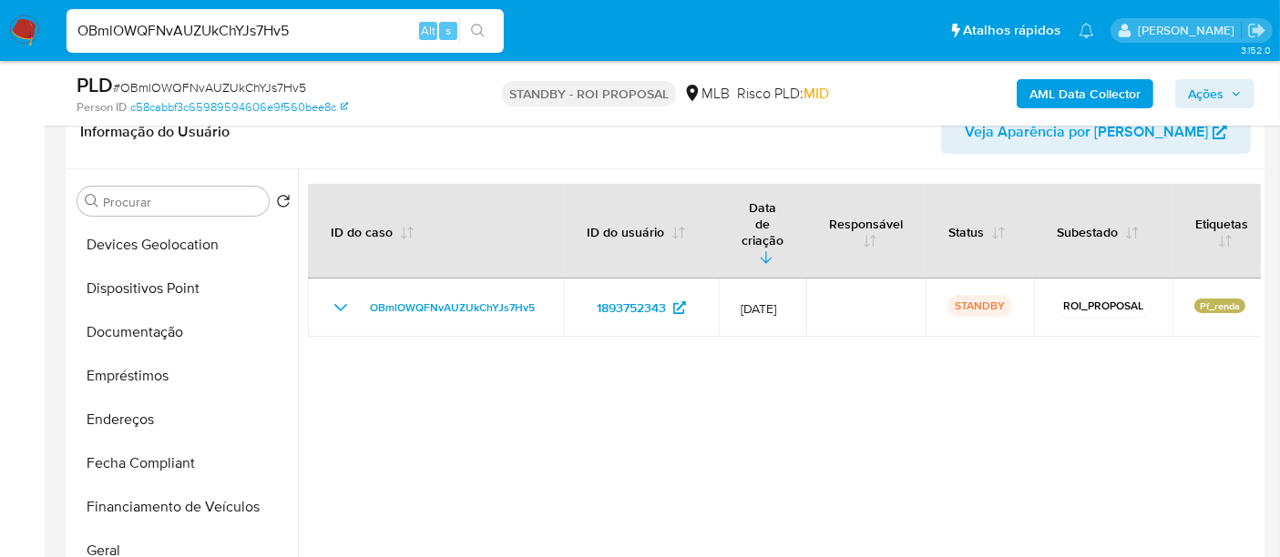
click at [240, 35] on input "OBmlOWQFNvAUZUkChYJs7Hv5" at bounding box center [284, 31] width 437 height 24
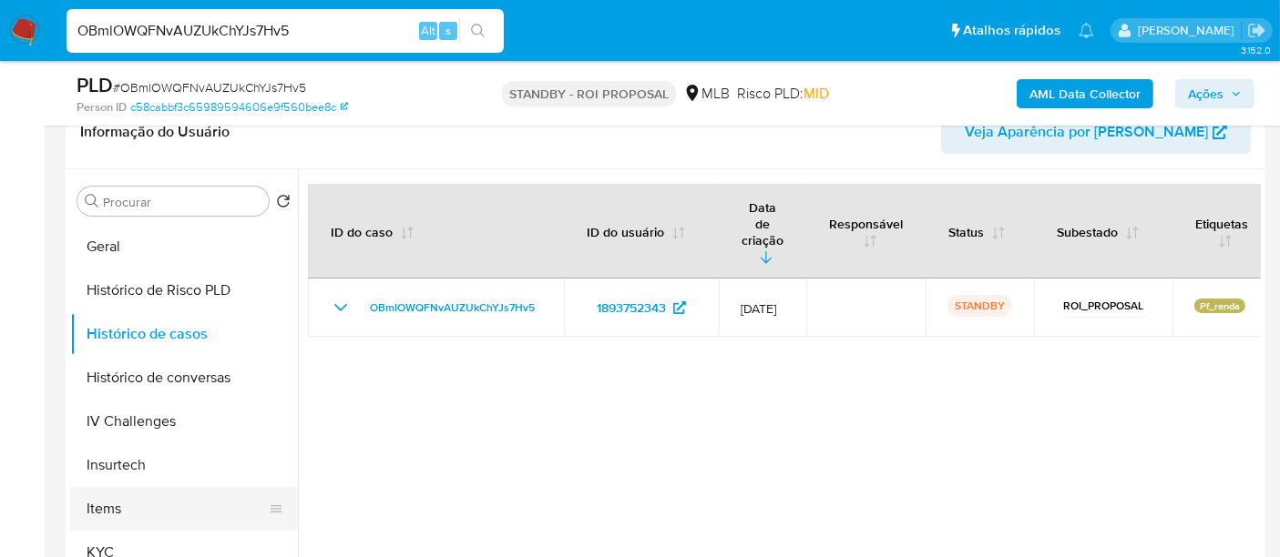
scroll to position [769, 0]
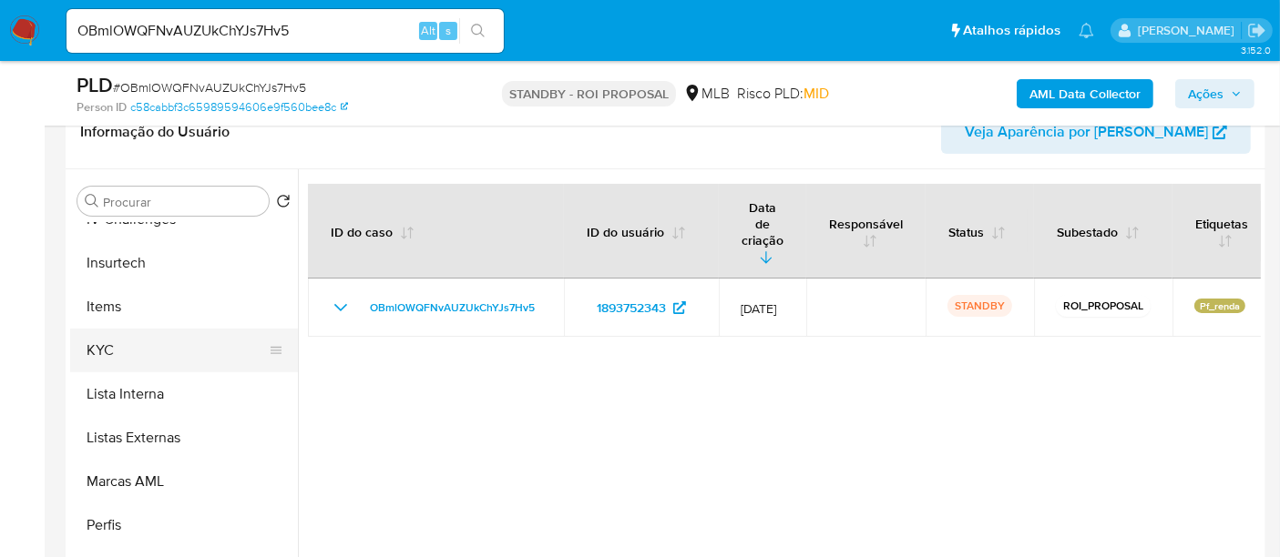
click at [104, 343] on button "KYC" at bounding box center [176, 351] width 213 height 44
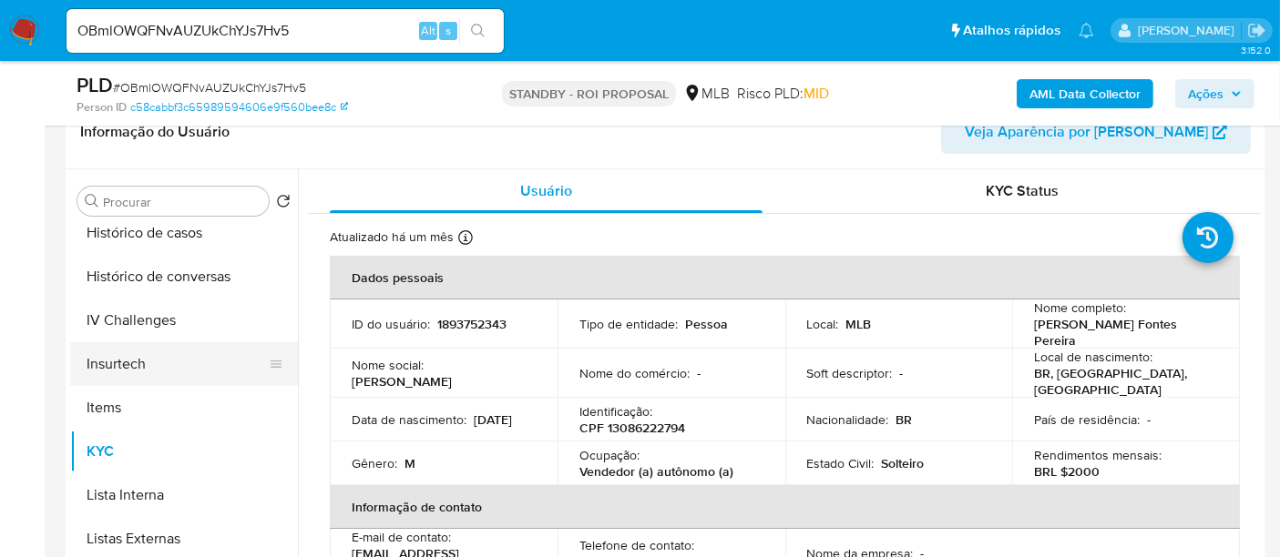
scroll to position [566, 0]
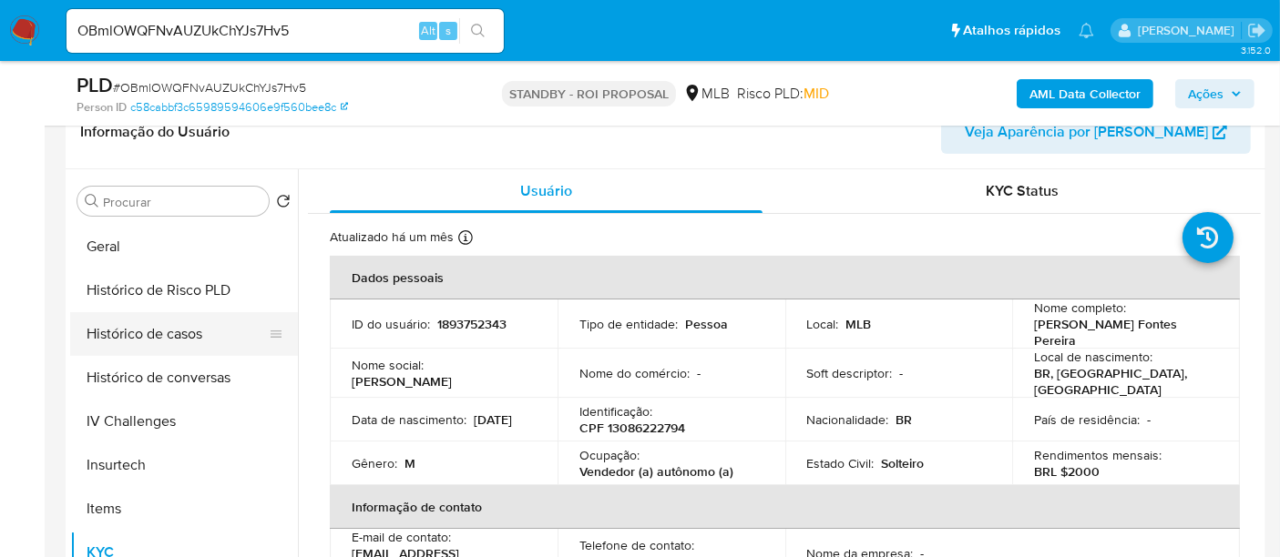
click at [193, 338] on button "Histórico de casos" at bounding box center [176, 334] width 213 height 44
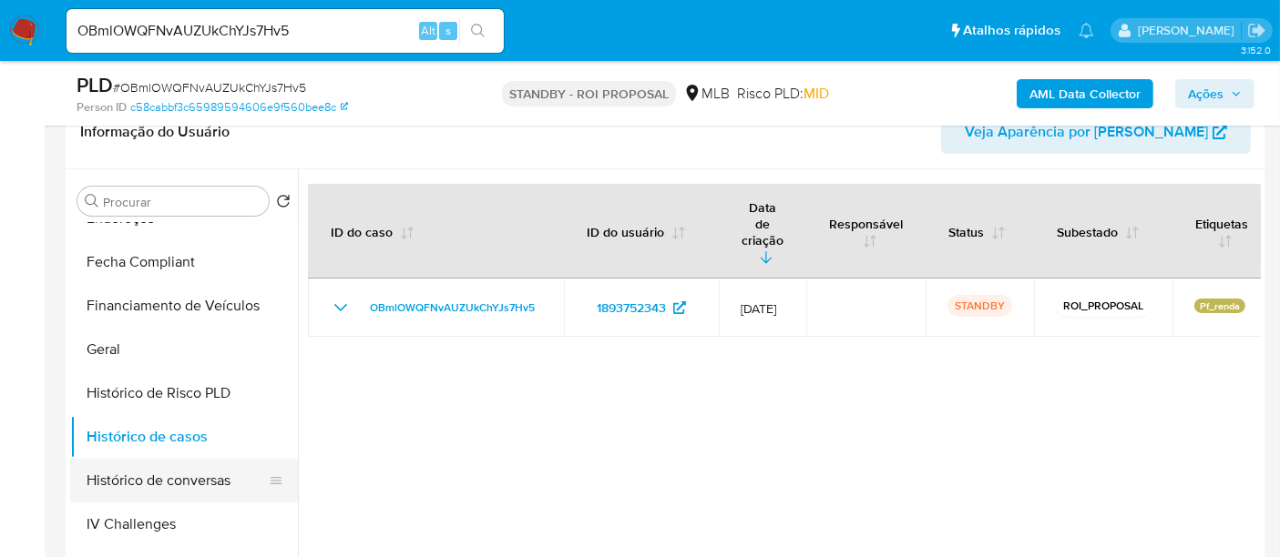
scroll to position [364, 0]
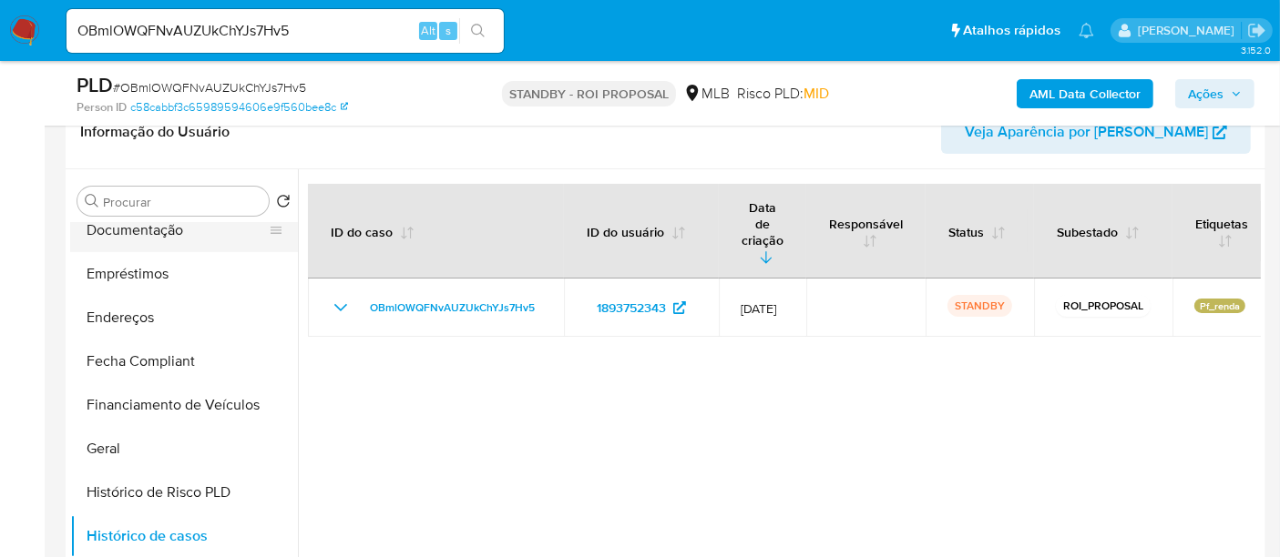
click at [123, 237] on button "Documentação" at bounding box center [176, 231] width 213 height 44
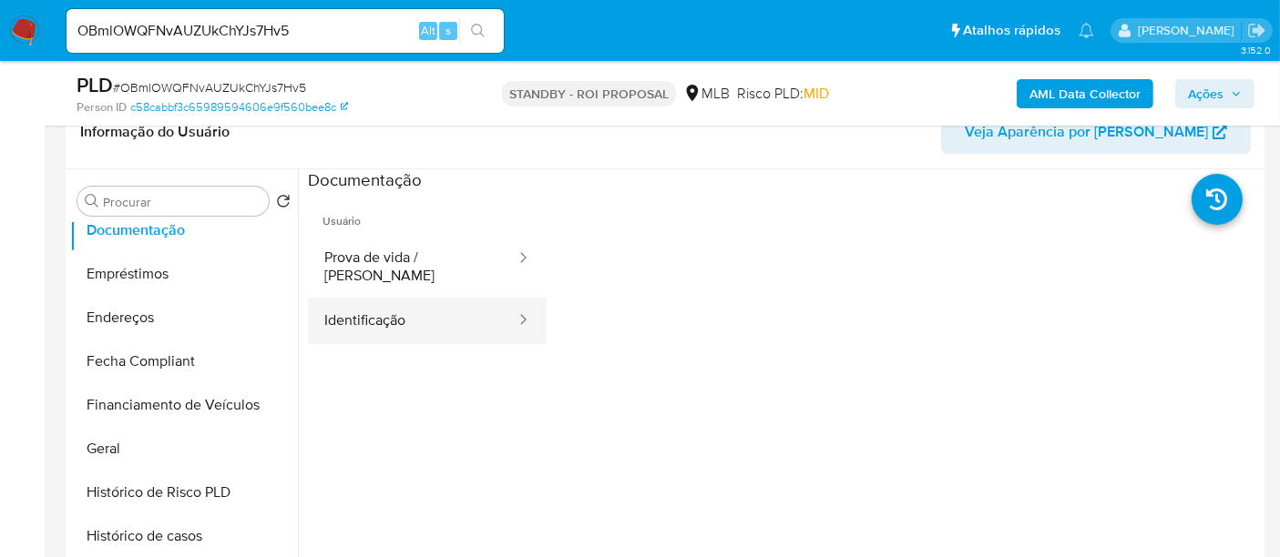
click at [355, 301] on button "Identificação" at bounding box center [412, 321] width 209 height 46
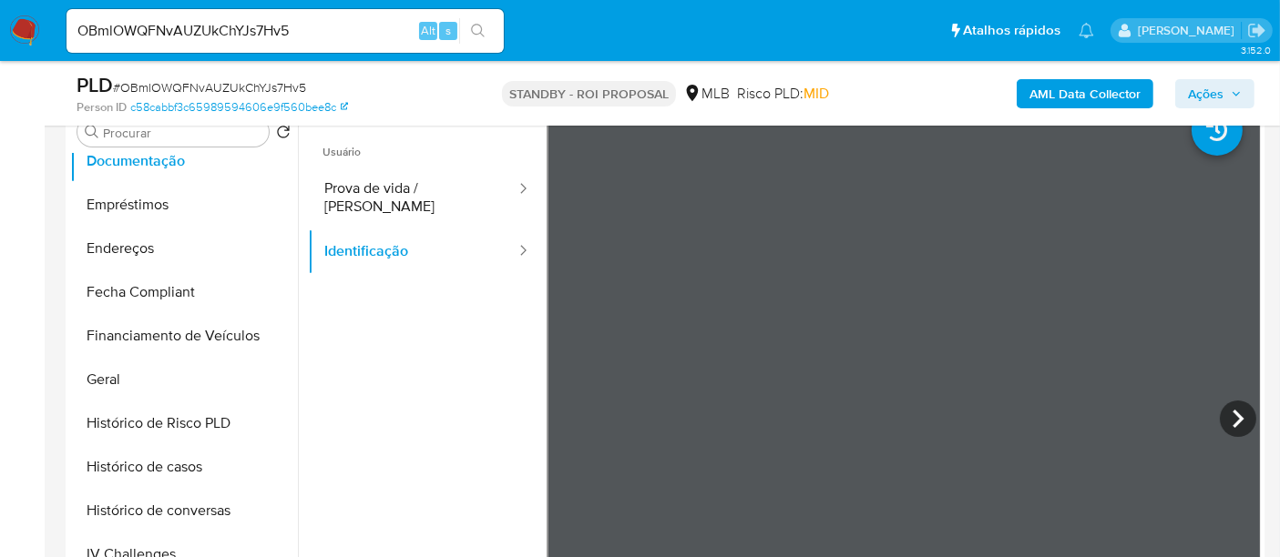
scroll to position [404, 0]
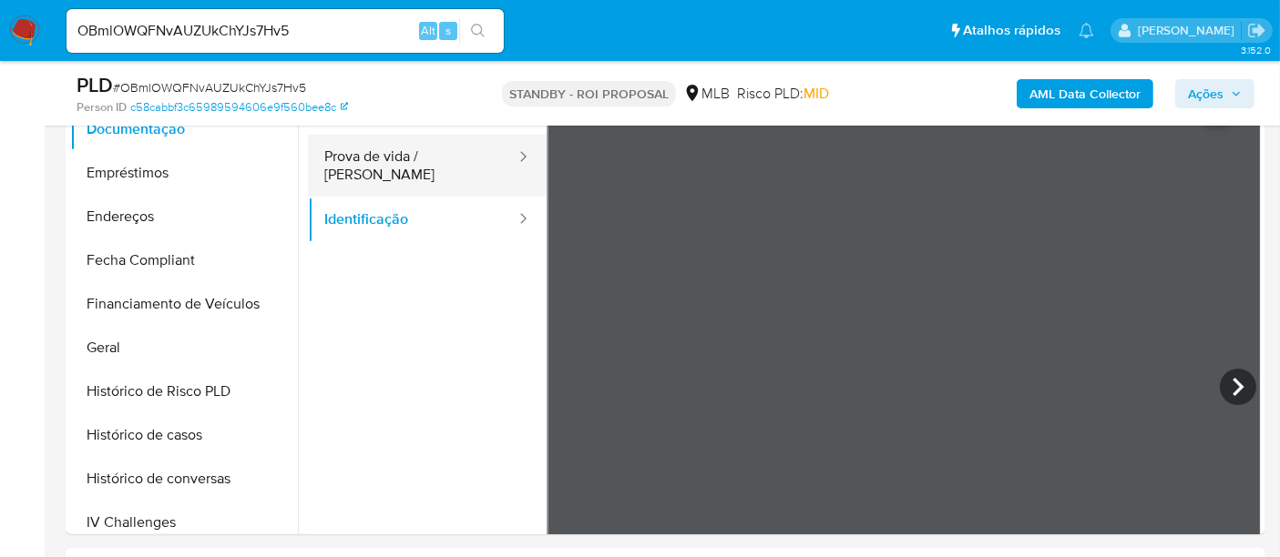
click at [411, 157] on button "Prova de vida / [PERSON_NAME]" at bounding box center [412, 166] width 209 height 62
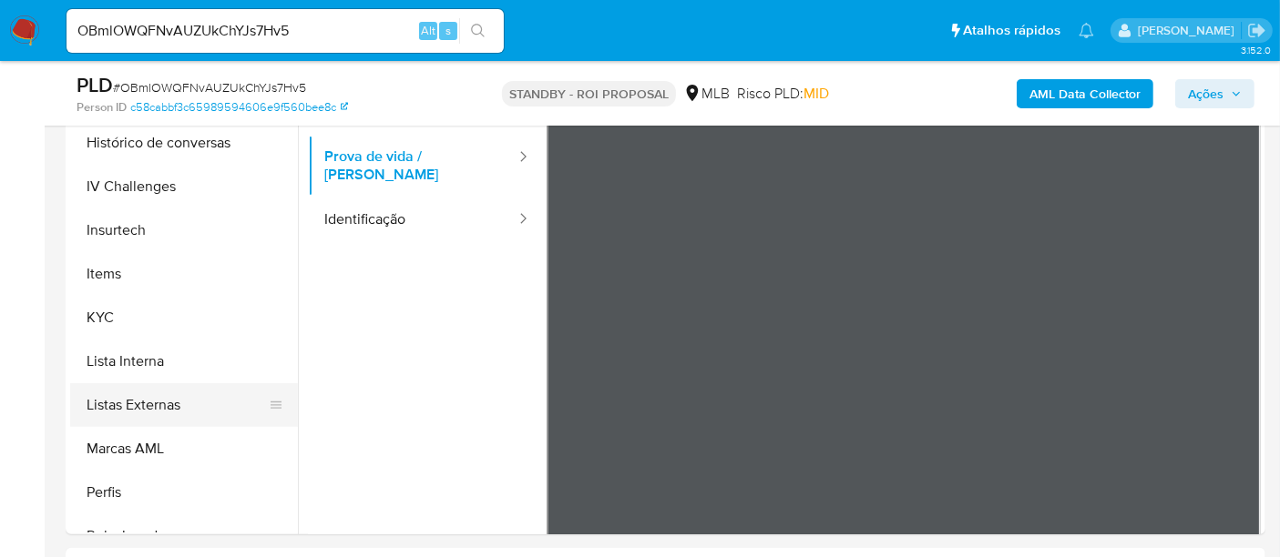
scroll to position [769, 0]
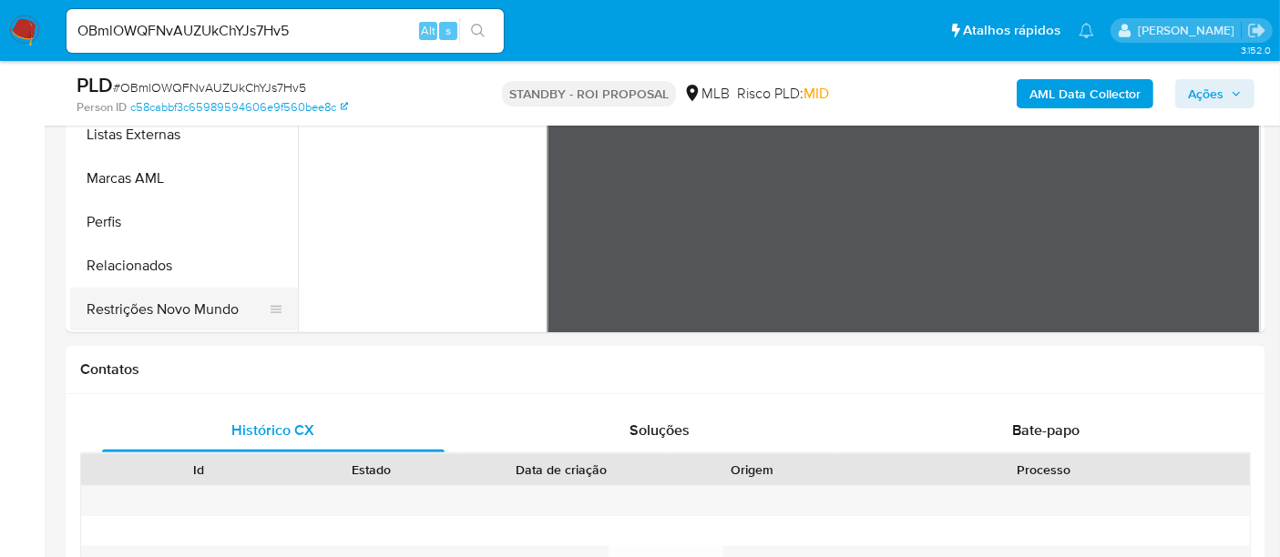
click at [179, 311] on button "Restrições Novo Mundo" at bounding box center [176, 310] width 213 height 44
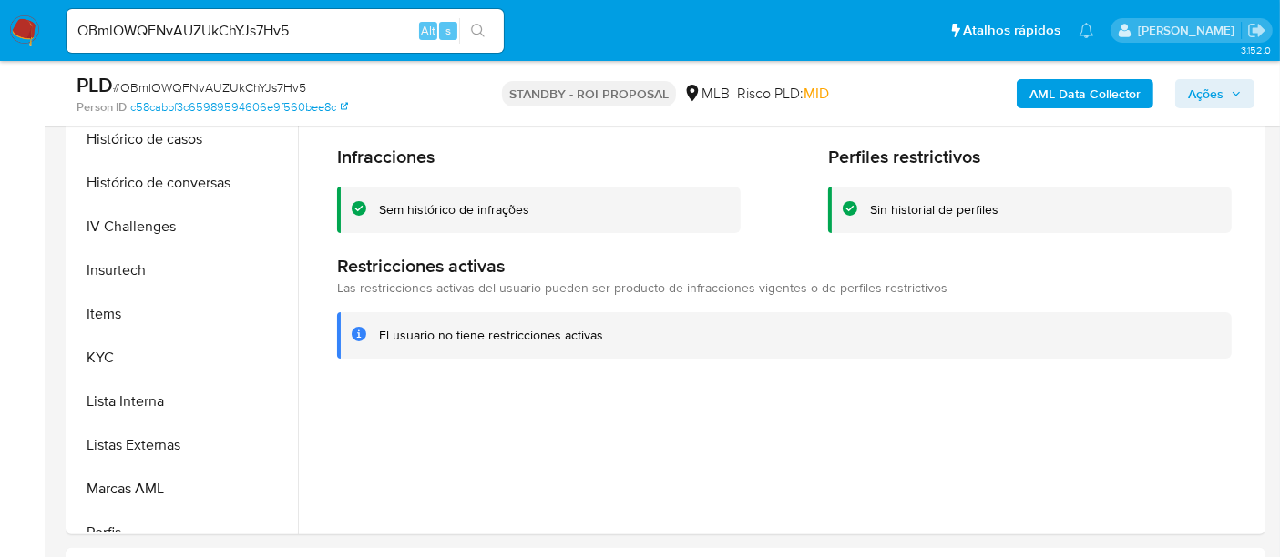
scroll to position [465, 0]
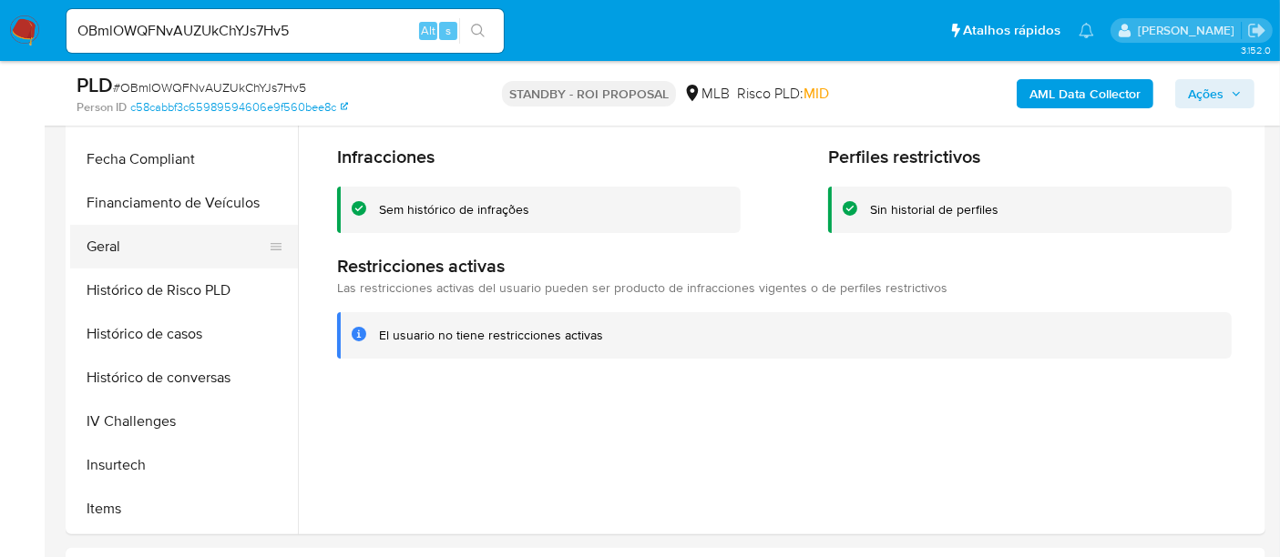
click at [102, 248] on button "Geral" at bounding box center [176, 247] width 213 height 44
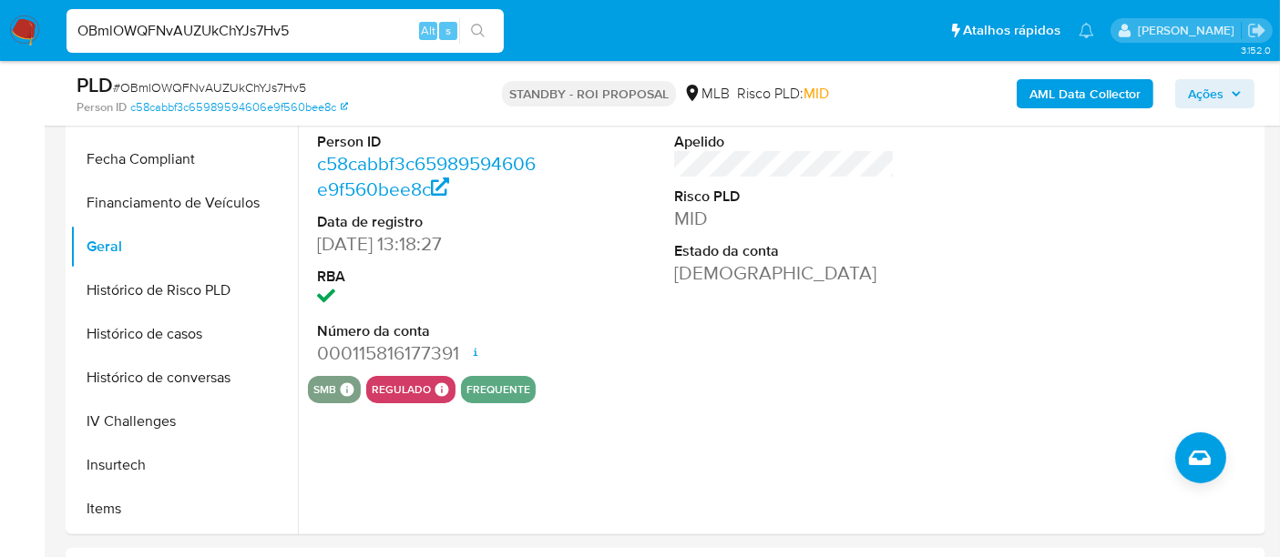
click at [302, 27] on input "OBmlOWQFNvAUZUkChYJs7Hv5" at bounding box center [284, 31] width 437 height 24
paste input "rVGyXw8fcmnFainNJqNV5rnd"
type input "rVGyXw8fcmnFainNJqNV5rnd"
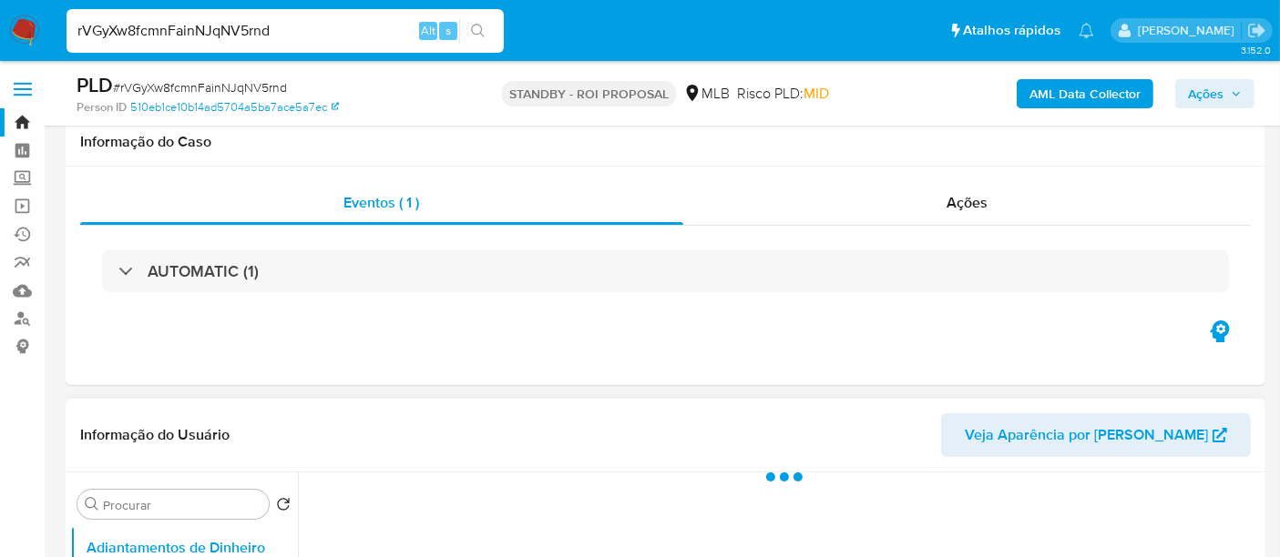
scroll to position [303, 0]
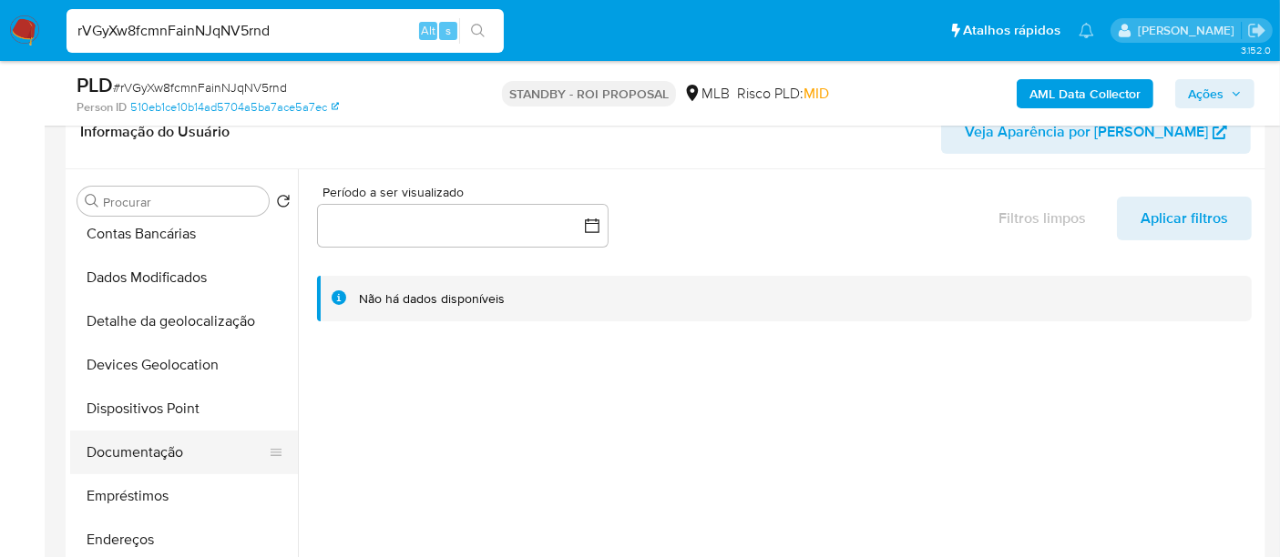
select select "10"
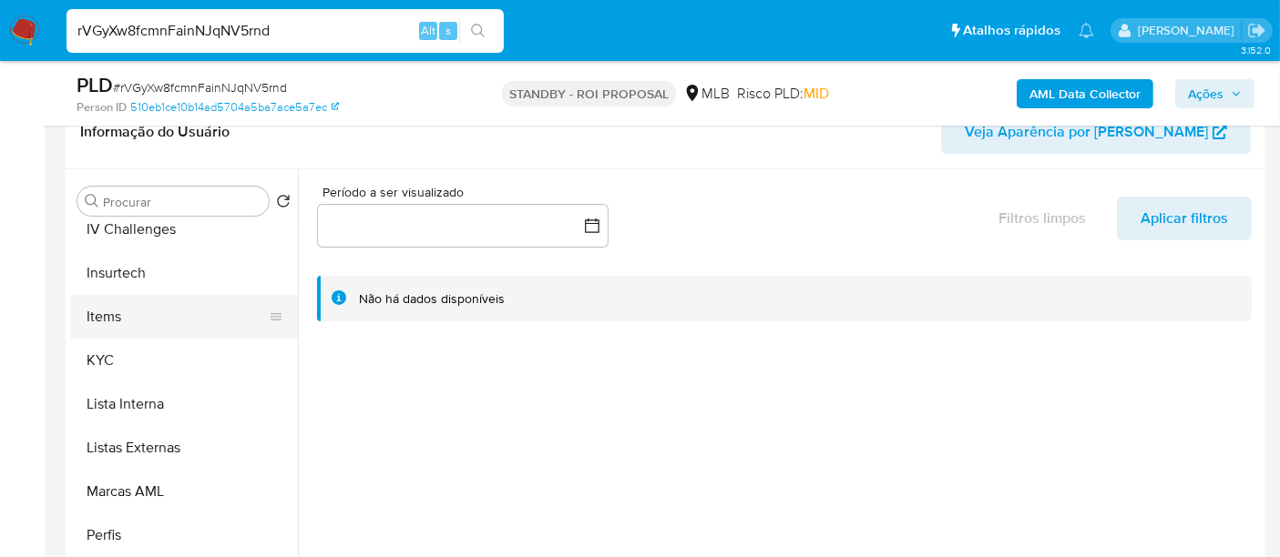
scroll to position [769, 0]
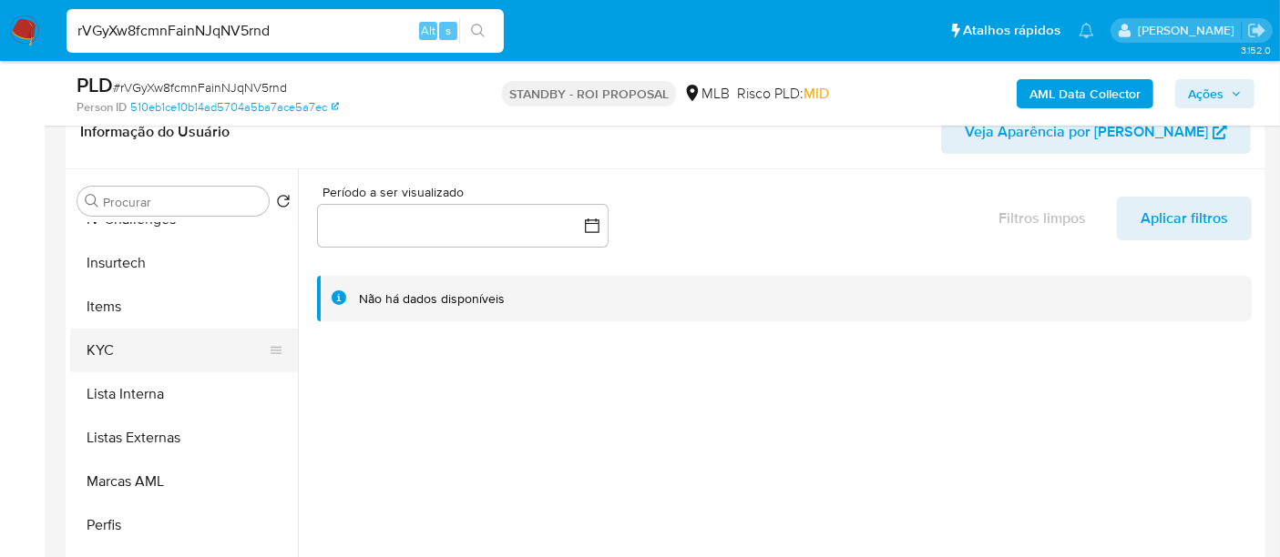
click at [99, 345] on button "KYC" at bounding box center [176, 351] width 213 height 44
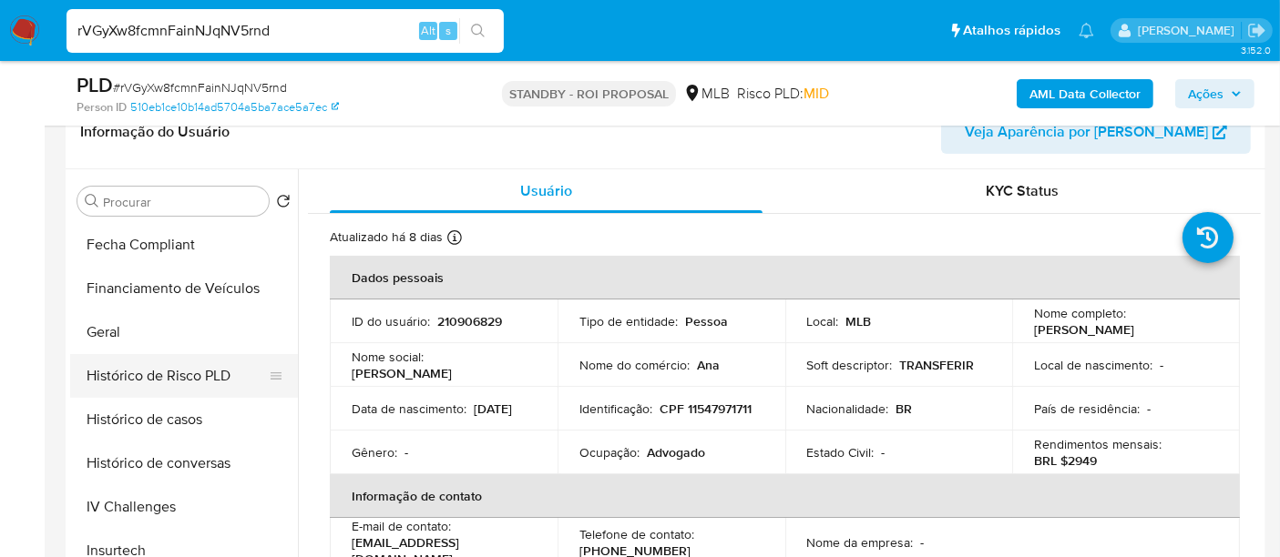
scroll to position [465, 0]
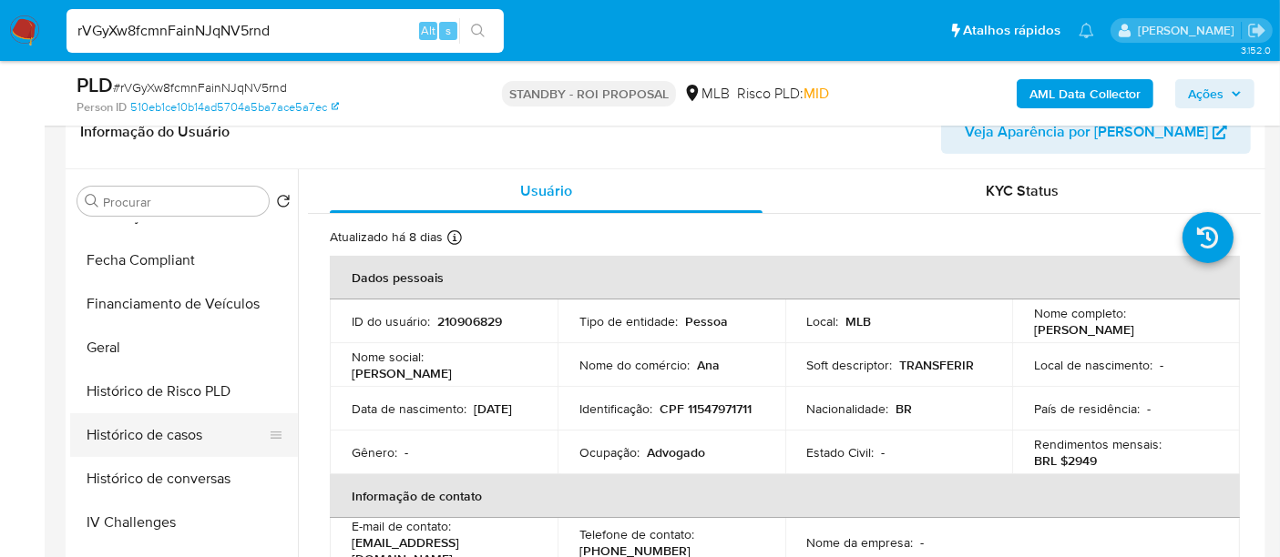
click at [156, 439] on button "Histórico de casos" at bounding box center [176, 435] width 213 height 44
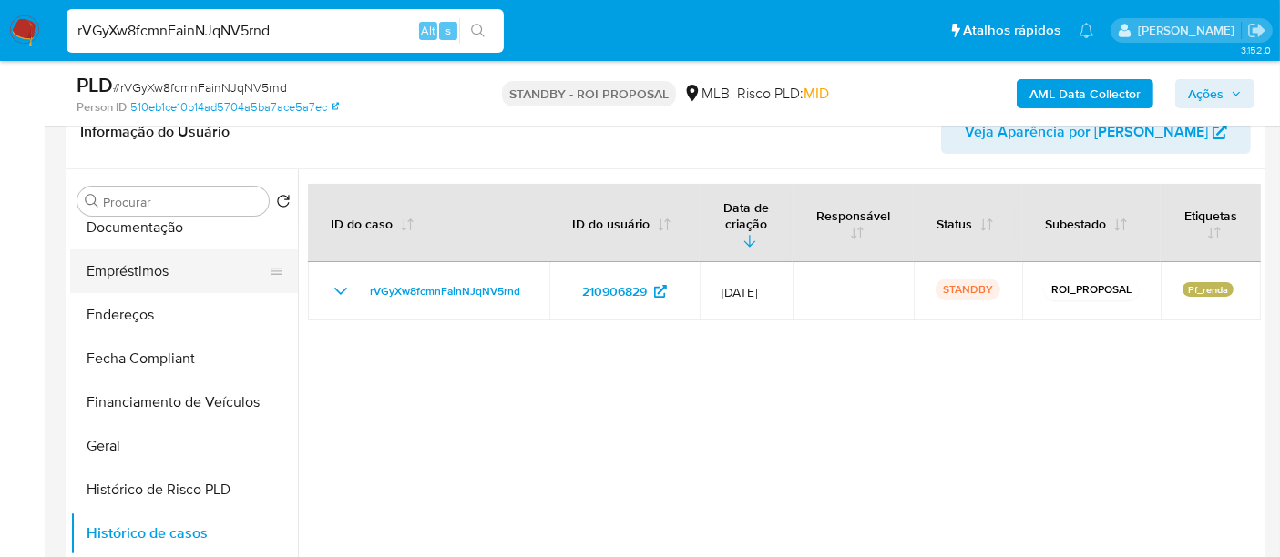
scroll to position [262, 0]
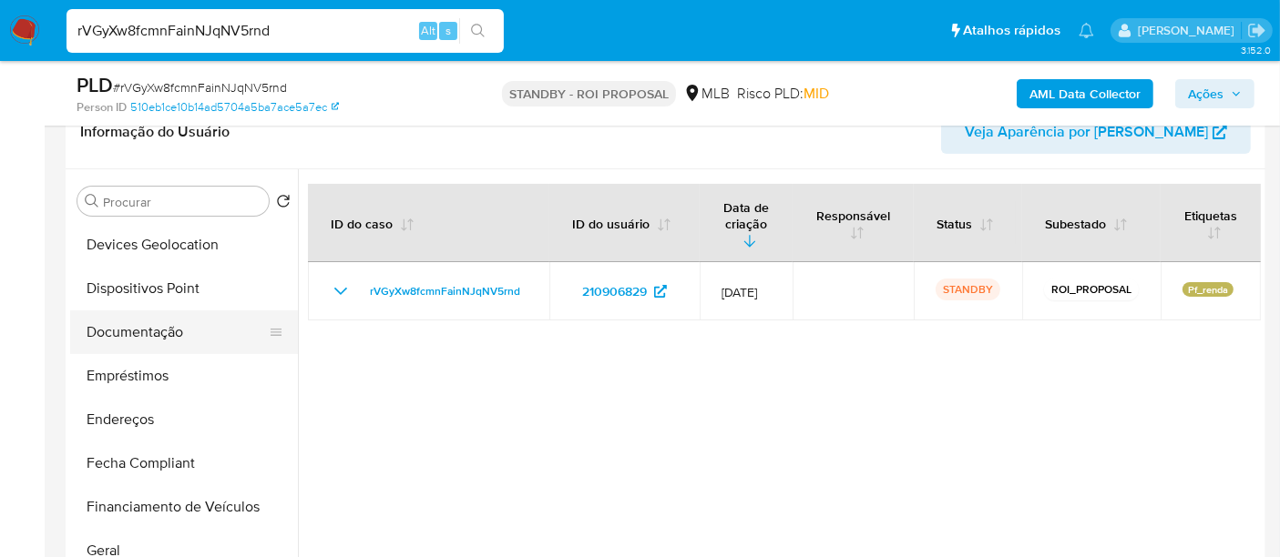
click at [156, 331] on button "Documentação" at bounding box center [176, 333] width 213 height 44
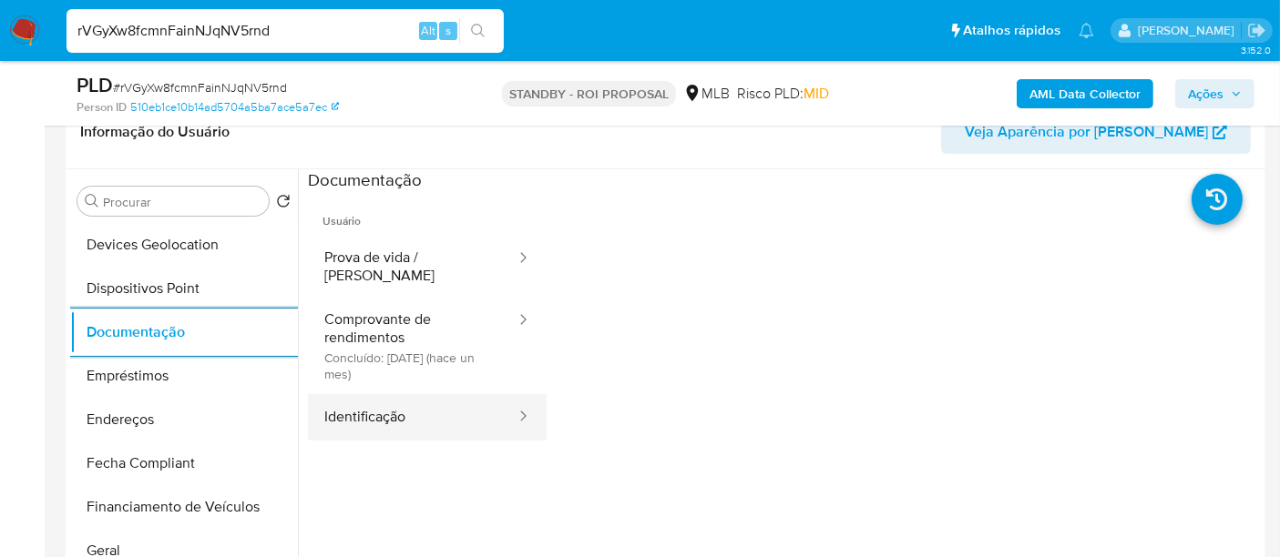
click at [382, 394] on button "Identificação" at bounding box center [412, 417] width 209 height 46
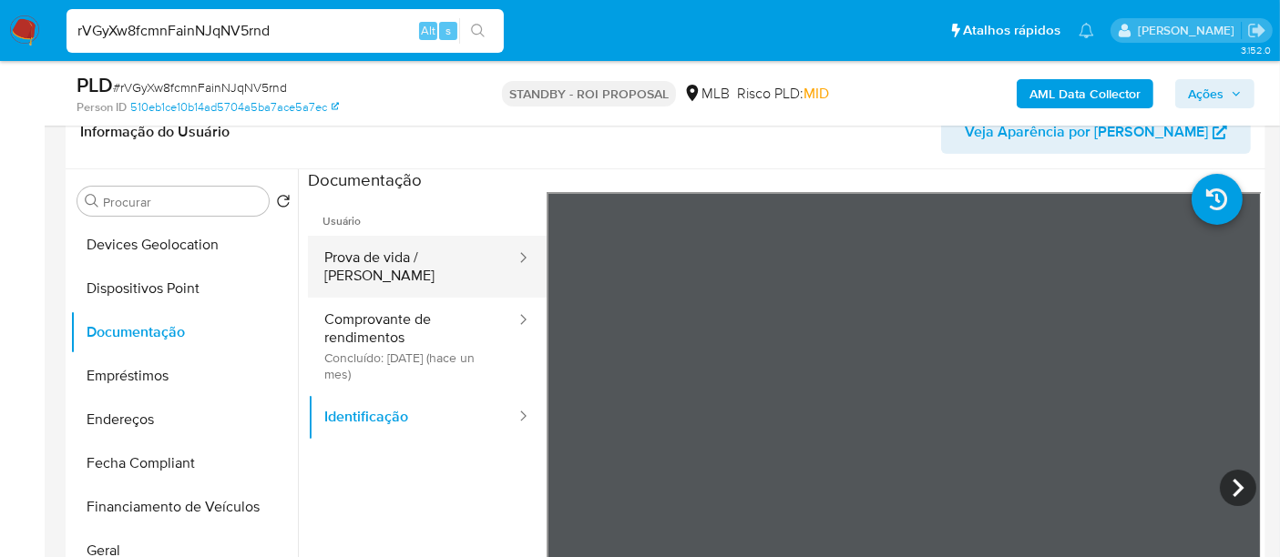
click at [454, 261] on button "Prova de vida / [PERSON_NAME]" at bounding box center [412, 267] width 209 height 62
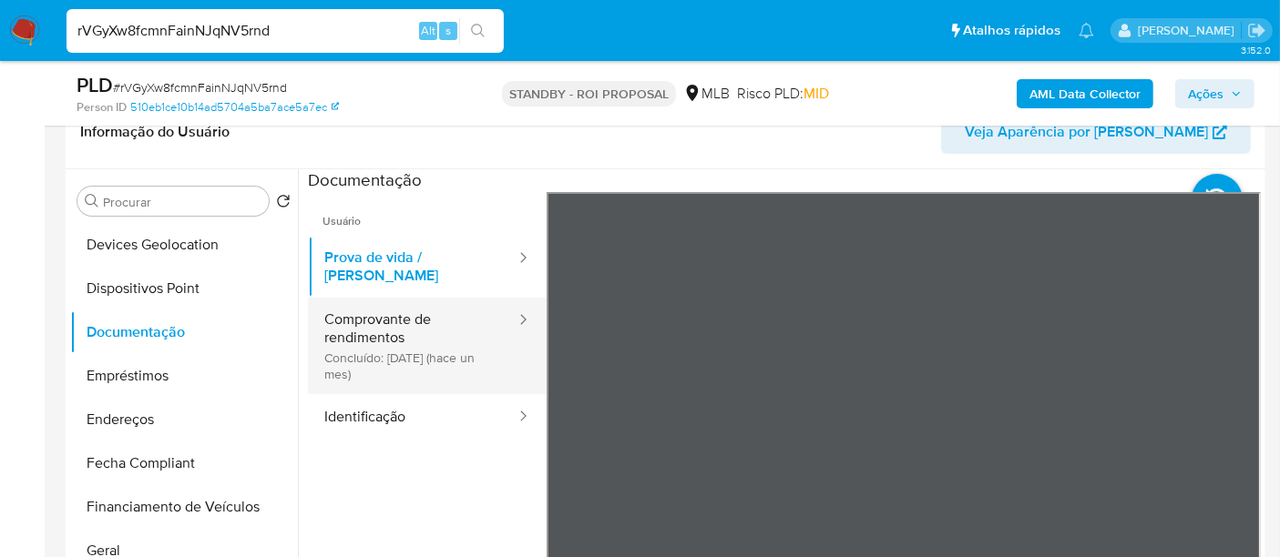
click at [372, 316] on button "Comprovante de rendimentos Concluído: [DATE] (hace un mes)" at bounding box center [412, 346] width 209 height 97
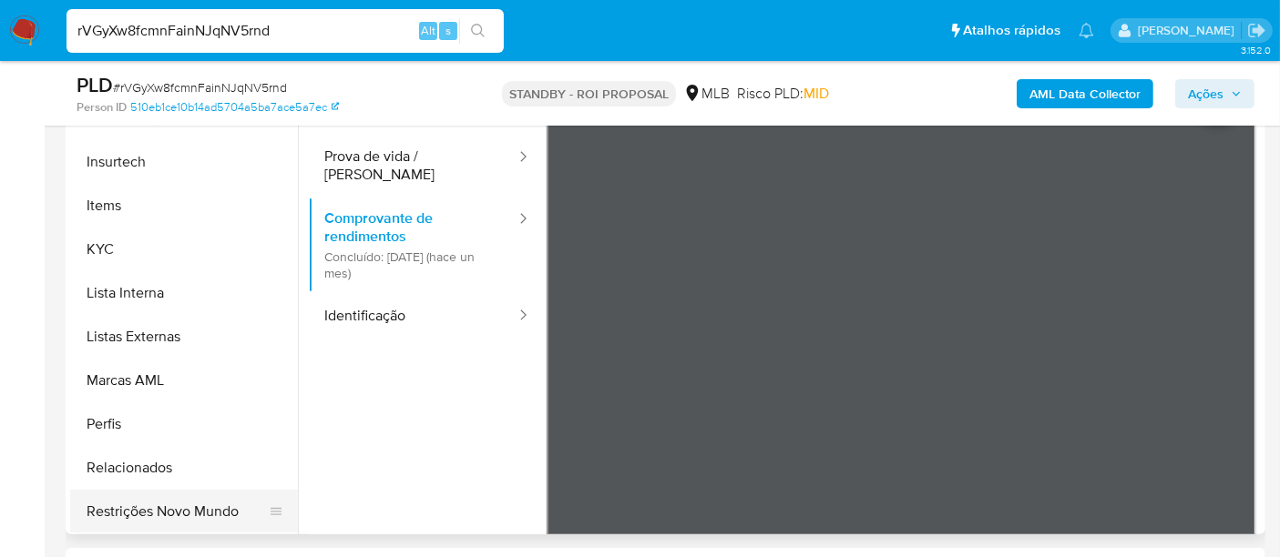
scroll to position [505, 0]
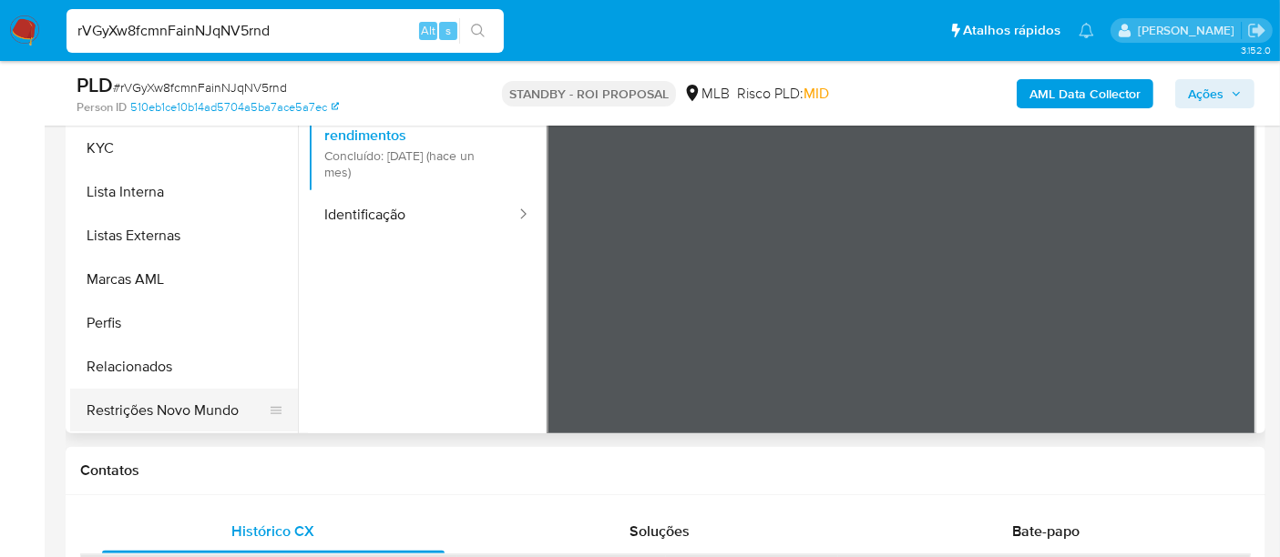
click at [199, 411] on button "Restrições Novo Mundo" at bounding box center [176, 411] width 213 height 44
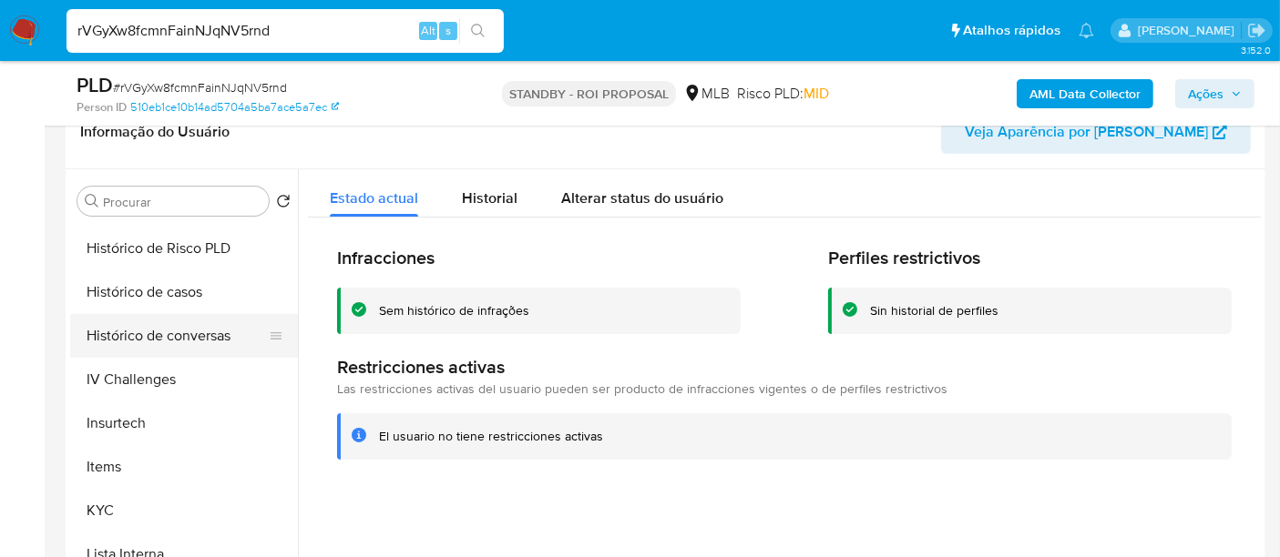
scroll to position [465, 0]
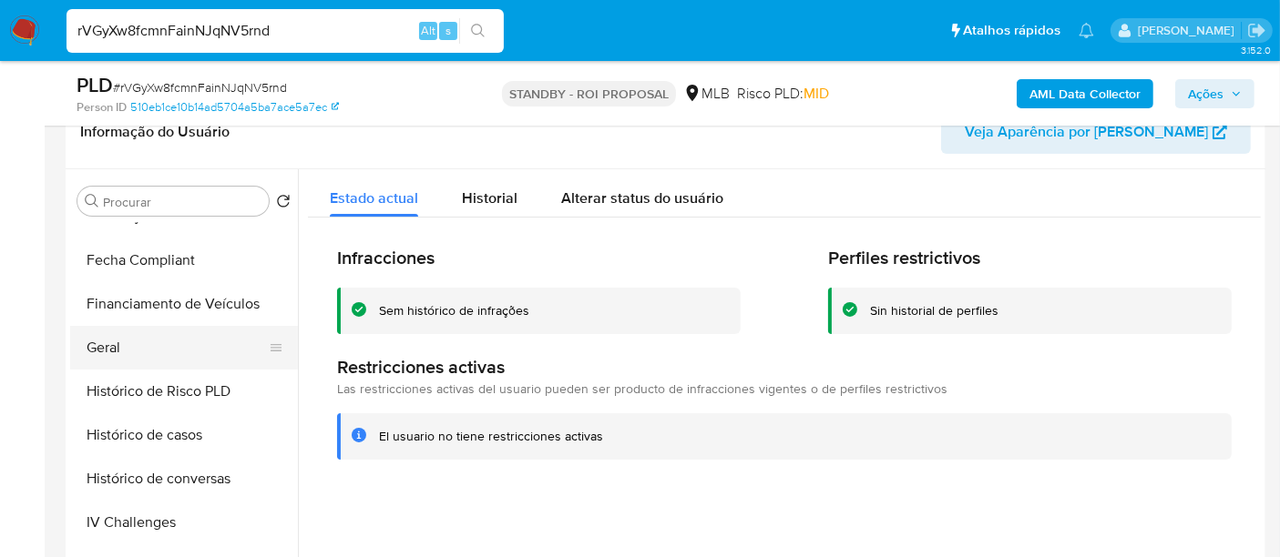
click at [109, 357] on button "Geral" at bounding box center [176, 348] width 213 height 44
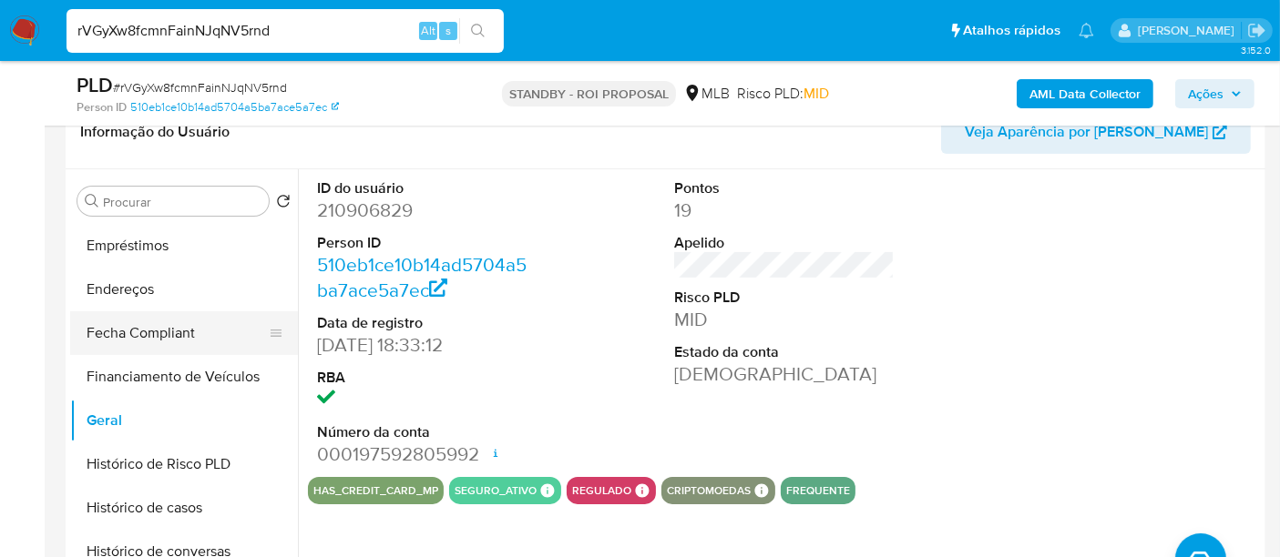
scroll to position [364, 0]
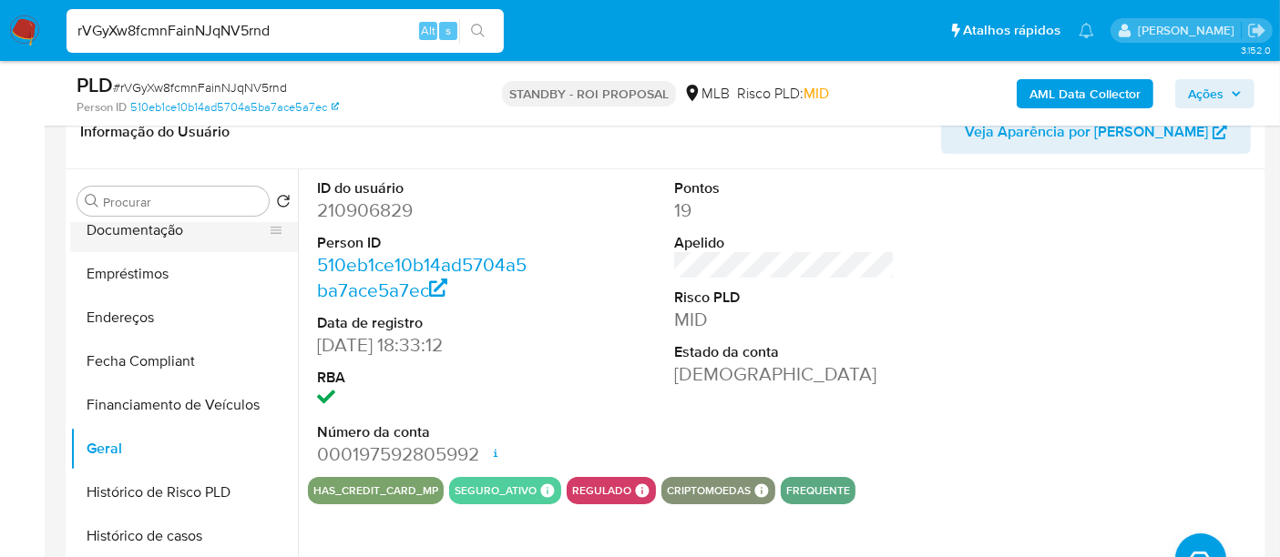
click at [132, 223] on button "Documentação" at bounding box center [176, 231] width 213 height 44
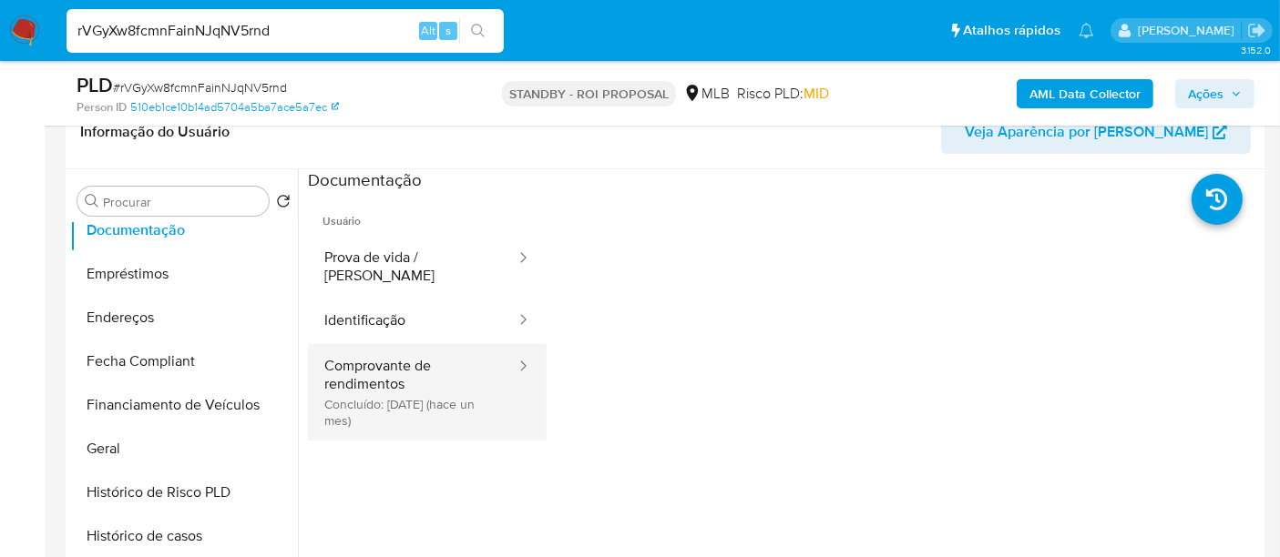
click at [429, 363] on button "Comprovante de rendimentos Concluído: [DATE] (hace un mes)" at bounding box center [412, 392] width 209 height 97
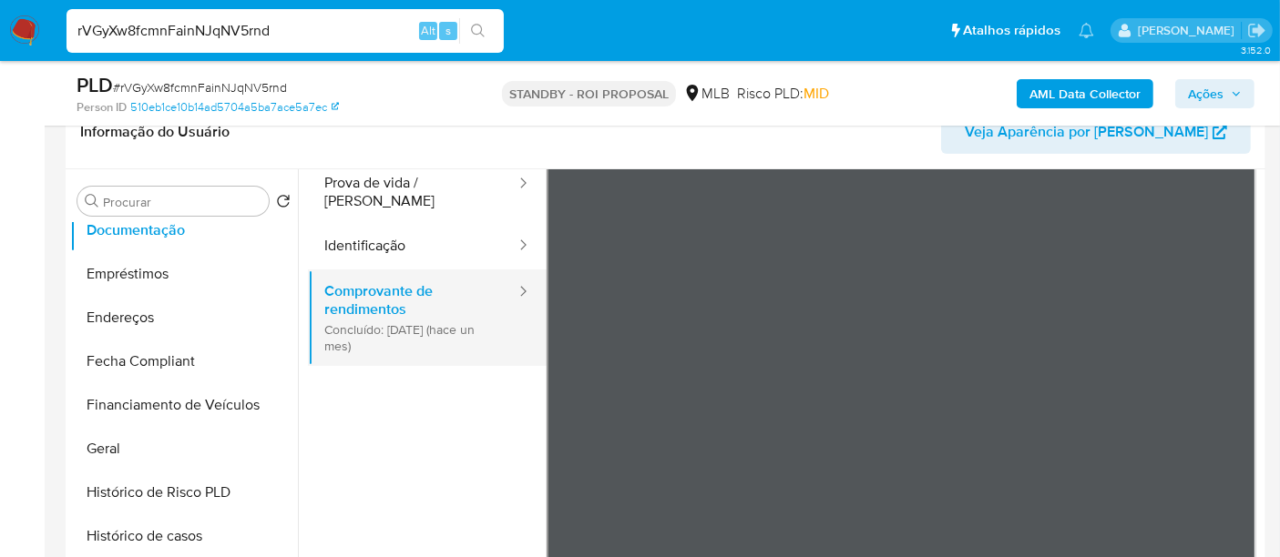
scroll to position [101, 0]
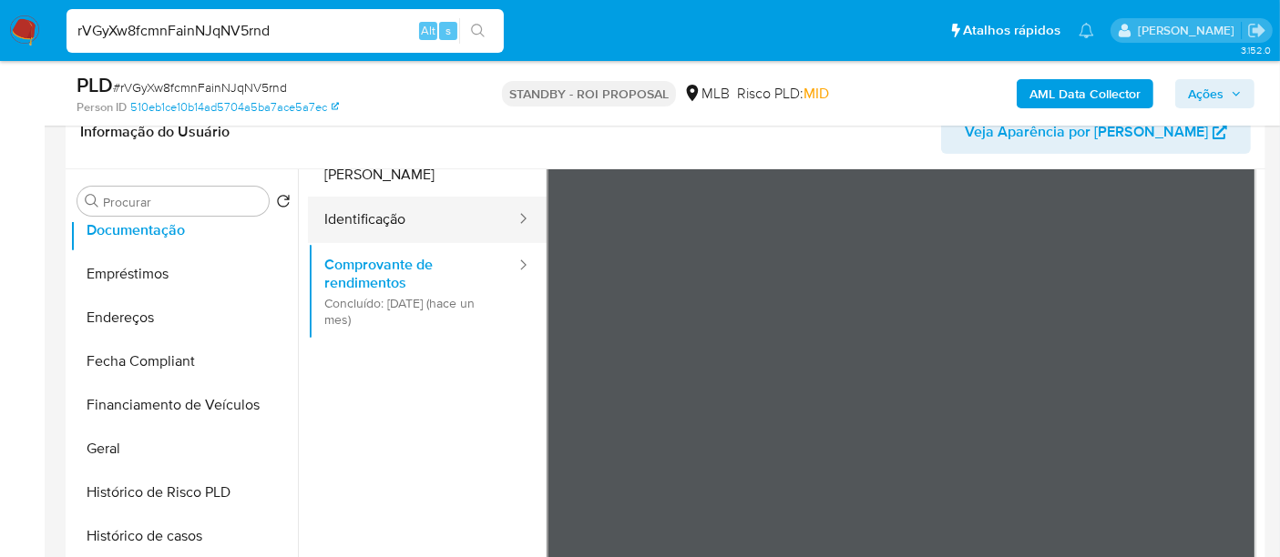
click at [364, 214] on button "Identificação" at bounding box center [412, 220] width 209 height 46
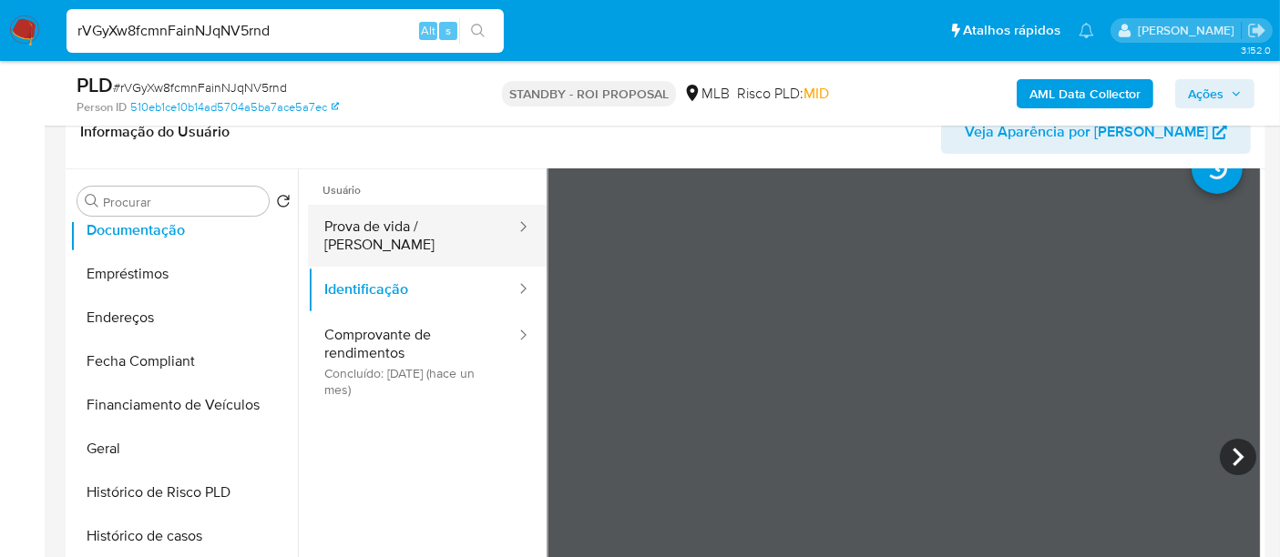
scroll to position [0, 0]
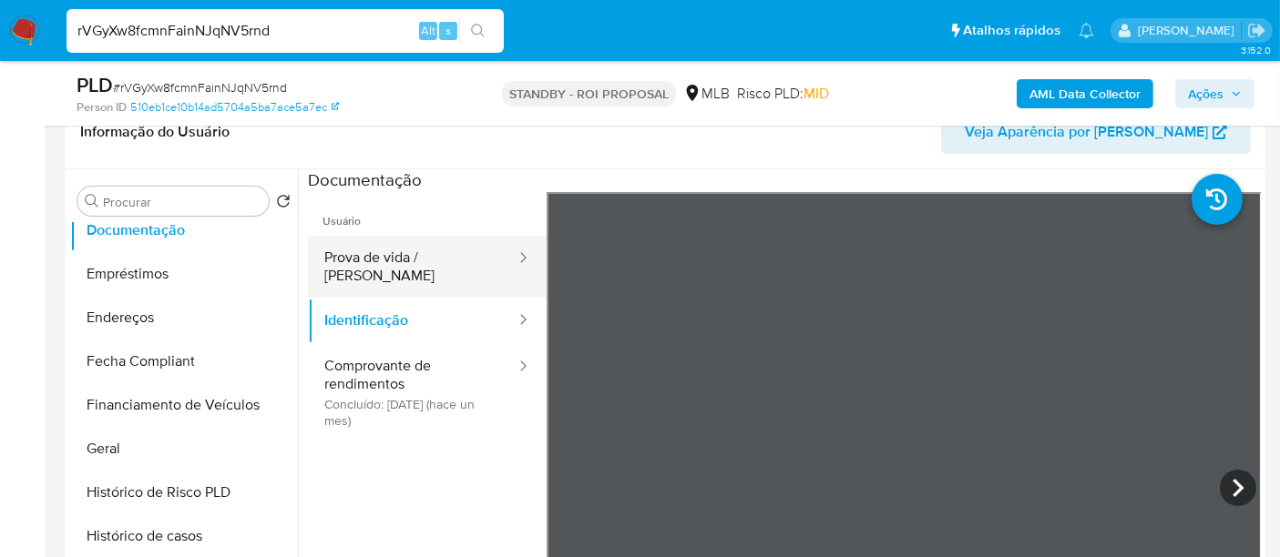
click at [393, 267] on button "Prova de vida / [PERSON_NAME]" at bounding box center [412, 267] width 209 height 62
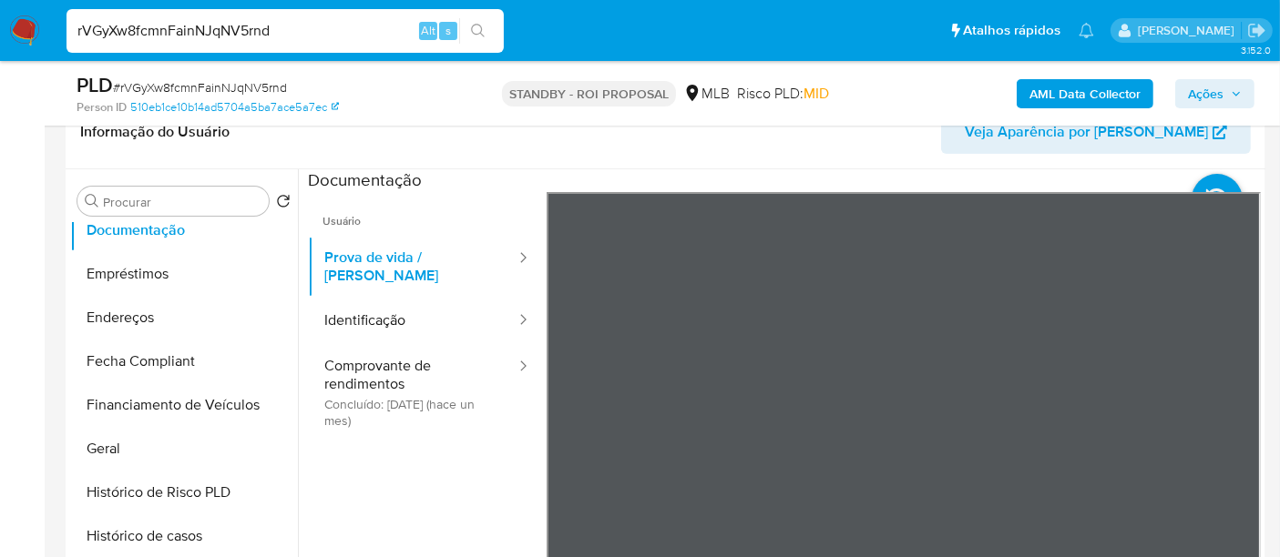
click at [289, 29] on input "rVGyXw8fcmnFainNJqNV5rnd" at bounding box center [284, 31] width 437 height 24
paste input "eW3NPRQxImAmURRIxL2ECFpQ"
type input "eW3NPRQxImAmURRIxL2ECFpQ"
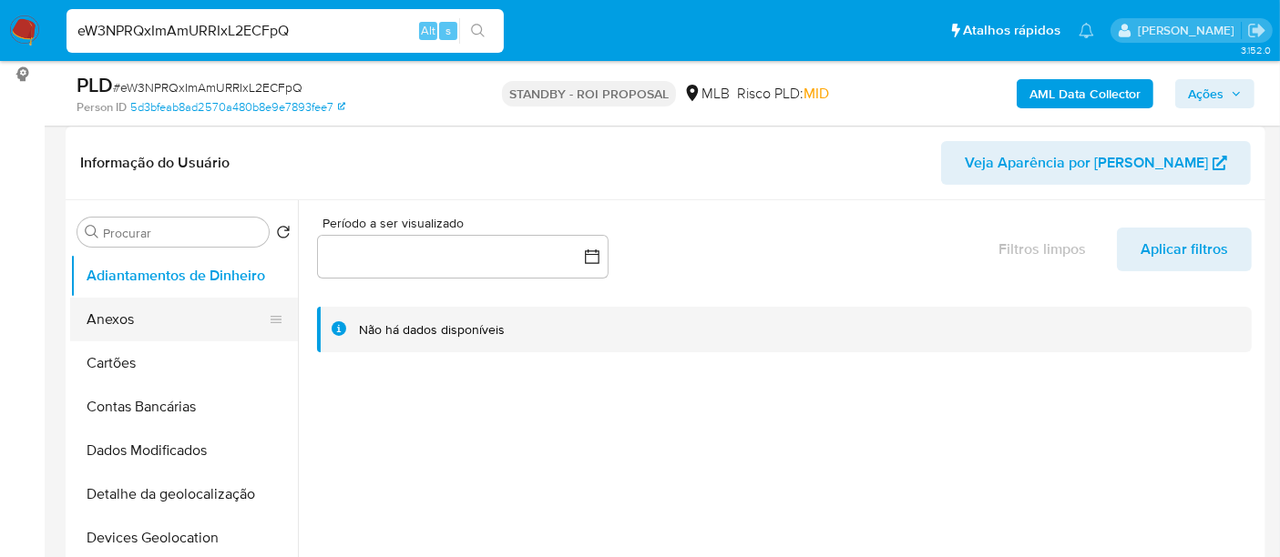
scroll to position [303, 0]
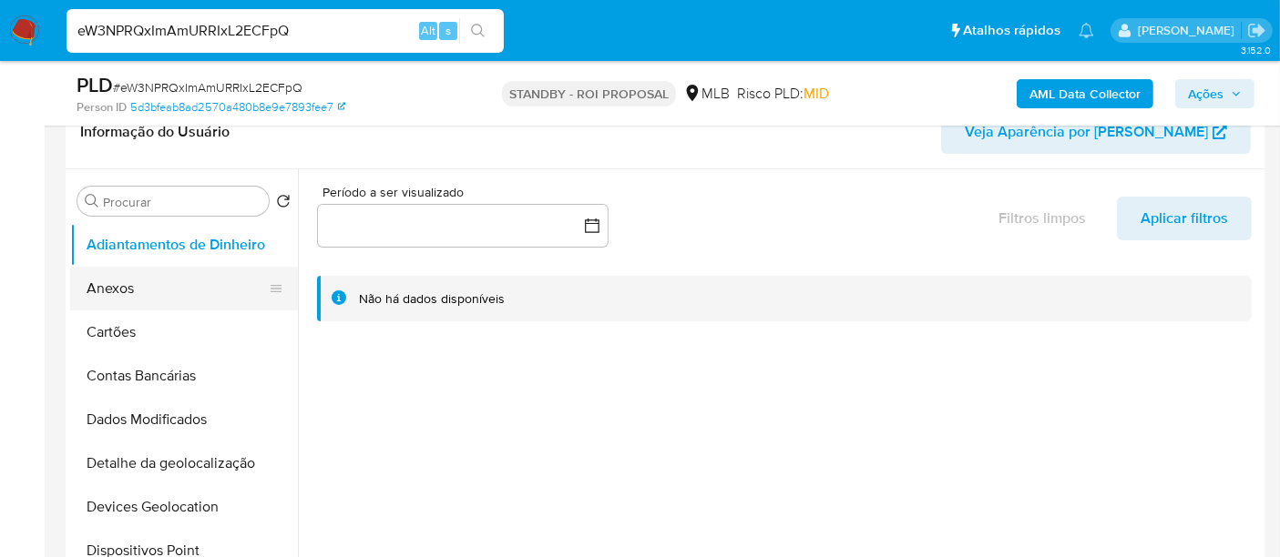
select select "10"
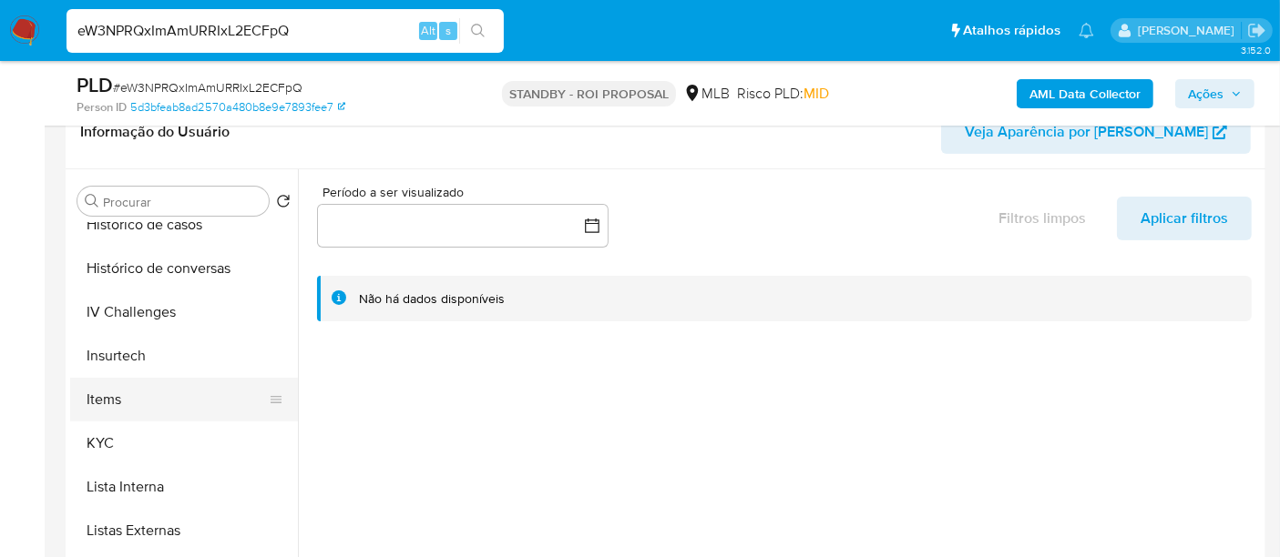
scroll to position [708, 0]
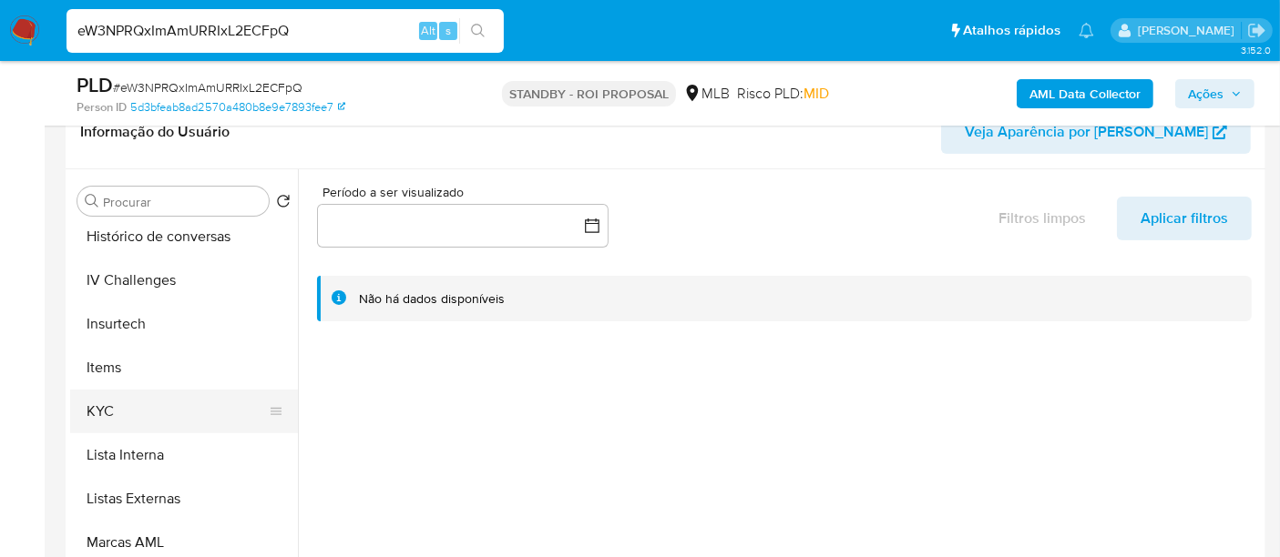
click at [107, 404] on button "KYC" at bounding box center [176, 412] width 213 height 44
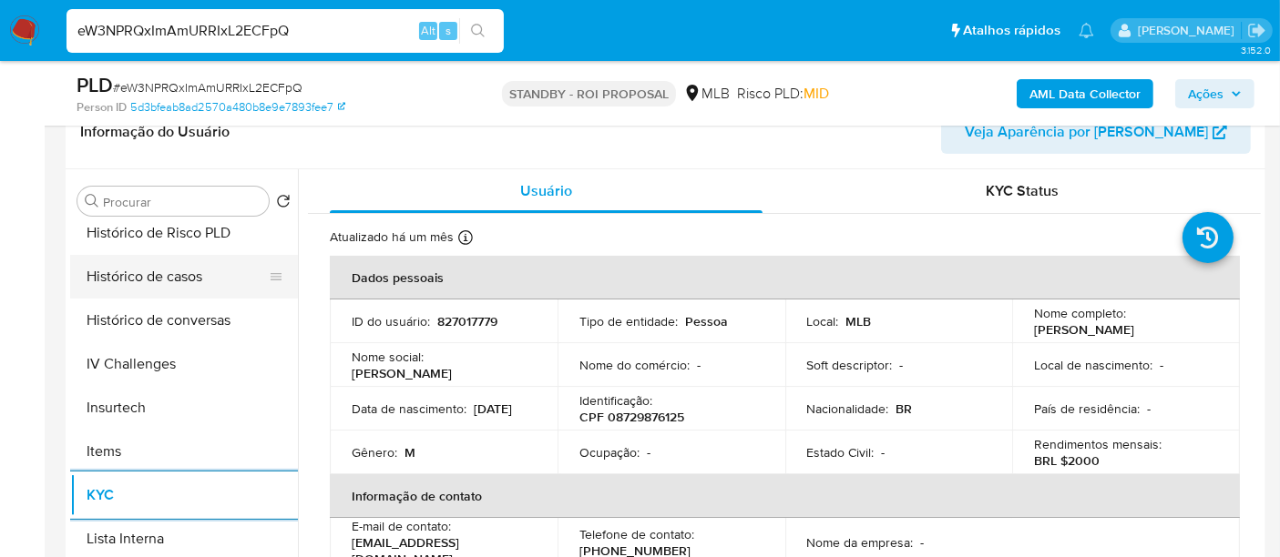
scroll to position [505, 0]
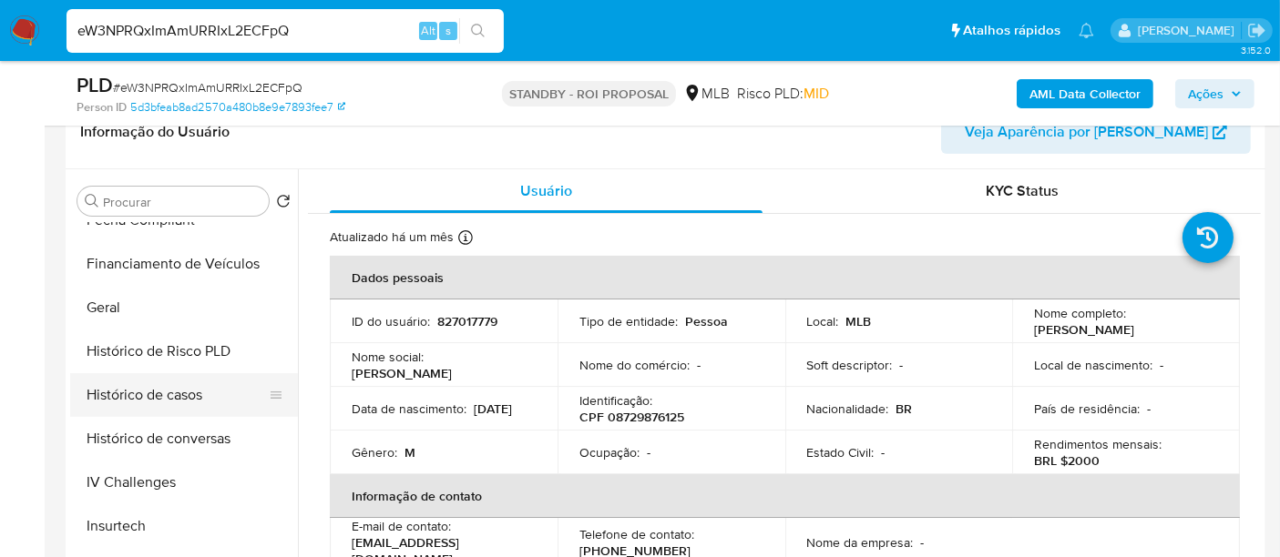
click at [167, 383] on button "Histórico de casos" at bounding box center [176, 395] width 213 height 44
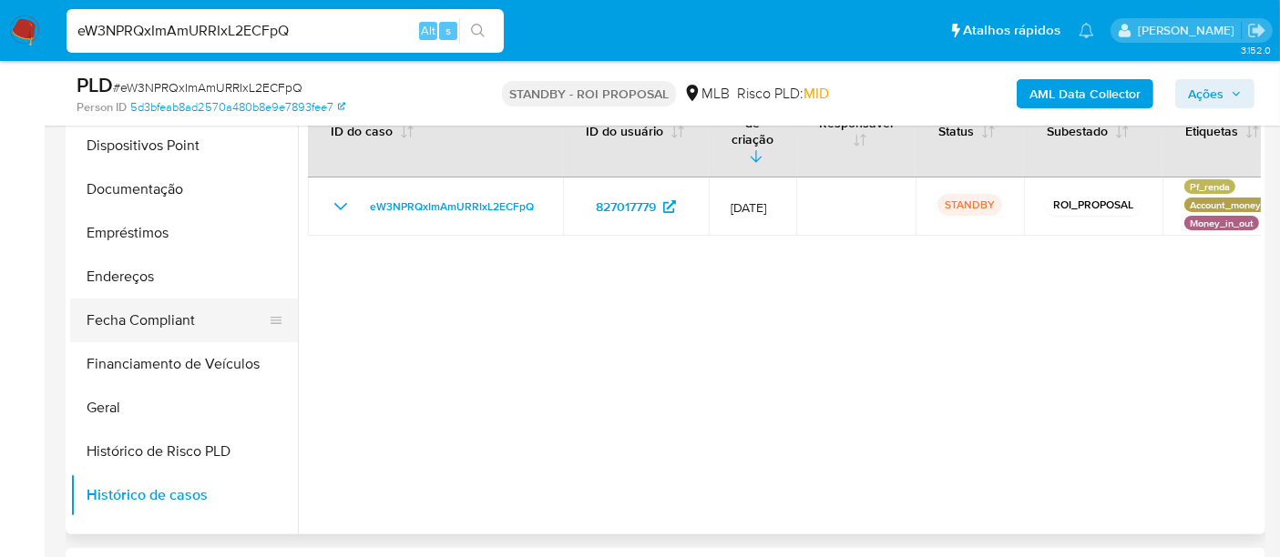
scroll to position [303, 0]
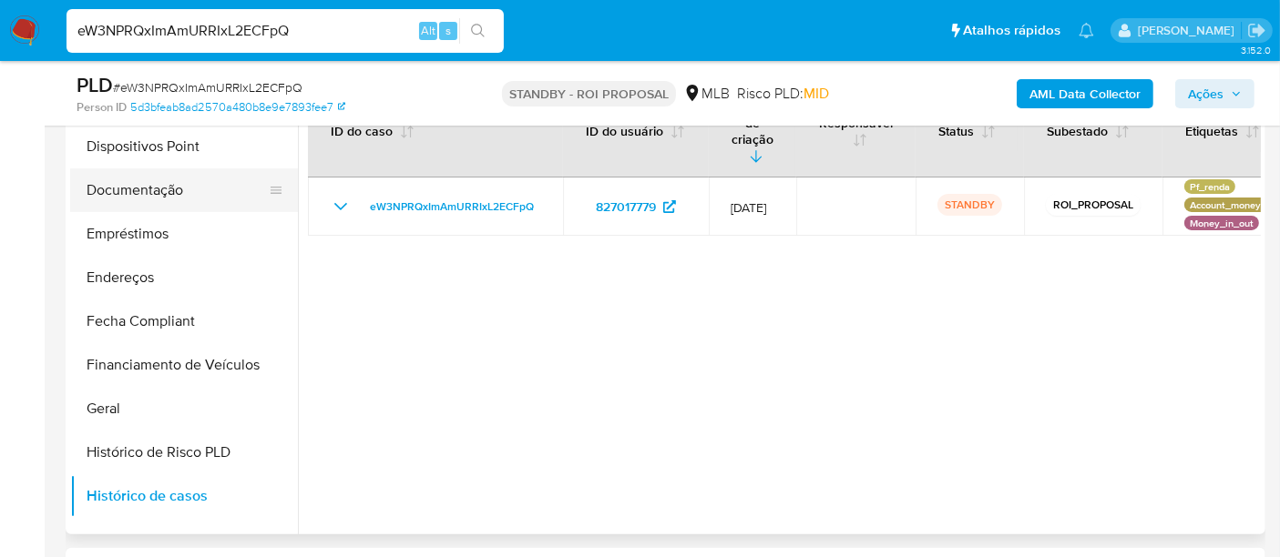
click at [152, 176] on button "Documentação" at bounding box center [176, 190] width 213 height 44
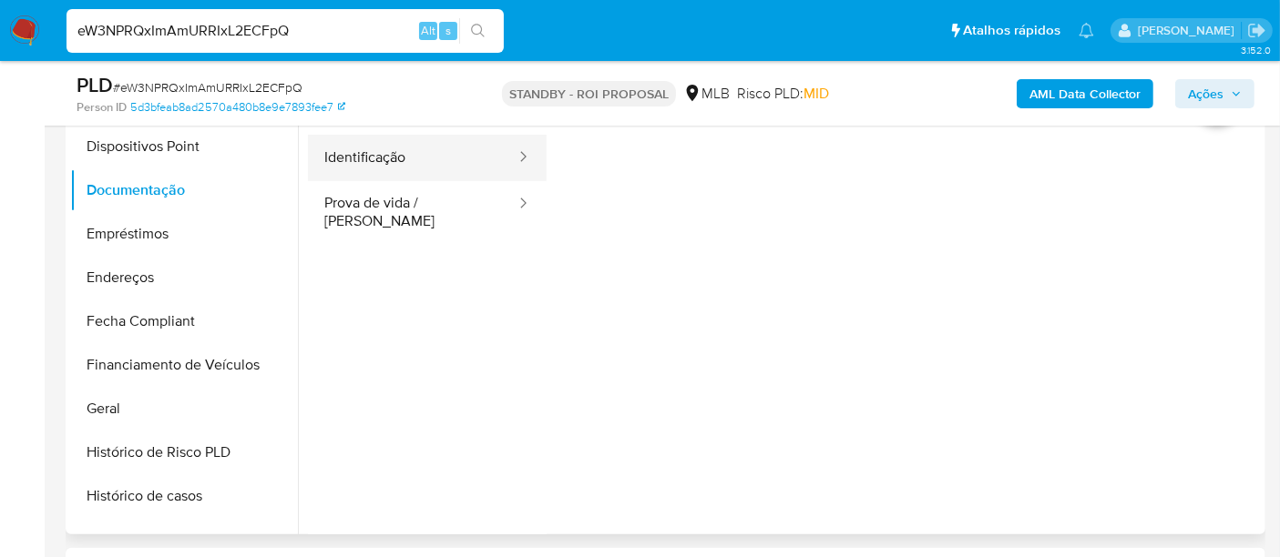
click at [371, 165] on button "Identificação" at bounding box center [412, 158] width 209 height 46
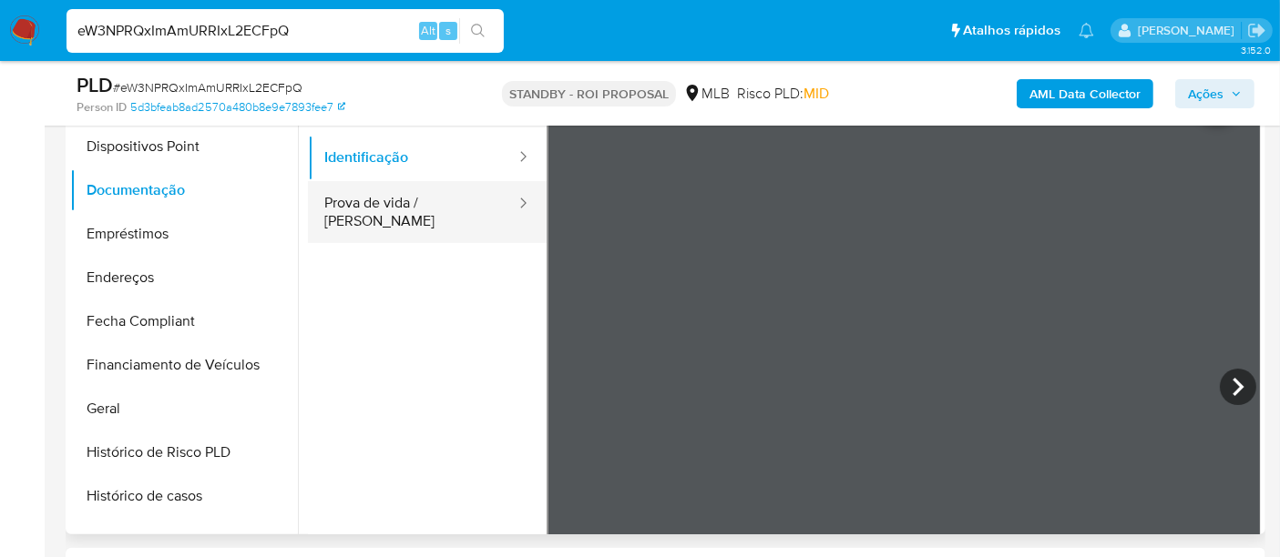
click at [413, 201] on button "Prova de vida / [PERSON_NAME]" at bounding box center [412, 212] width 209 height 62
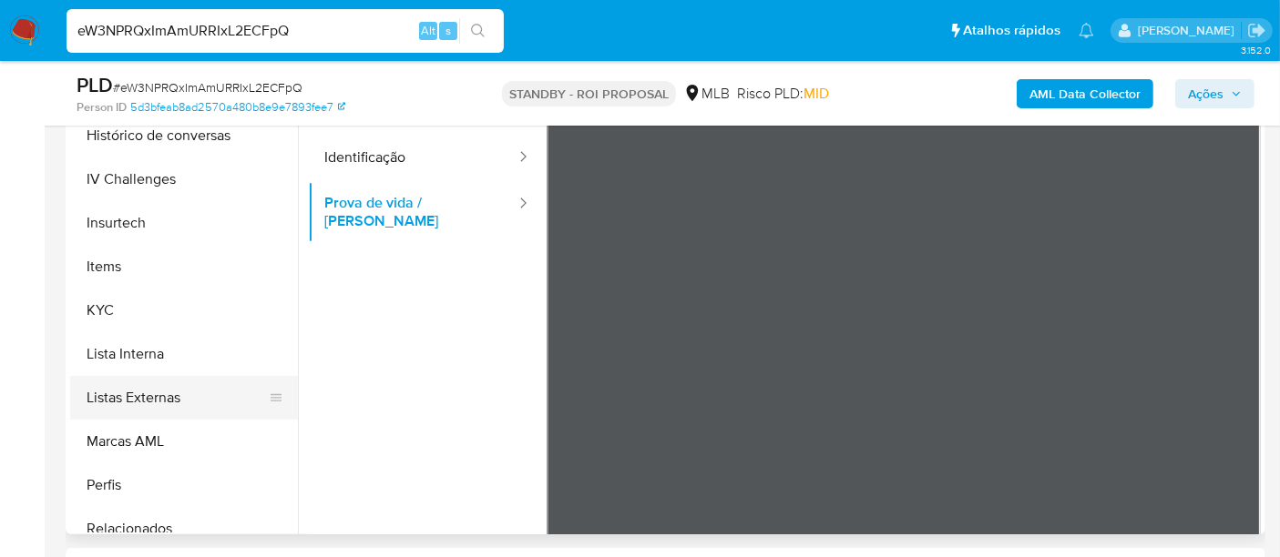
scroll to position [769, 0]
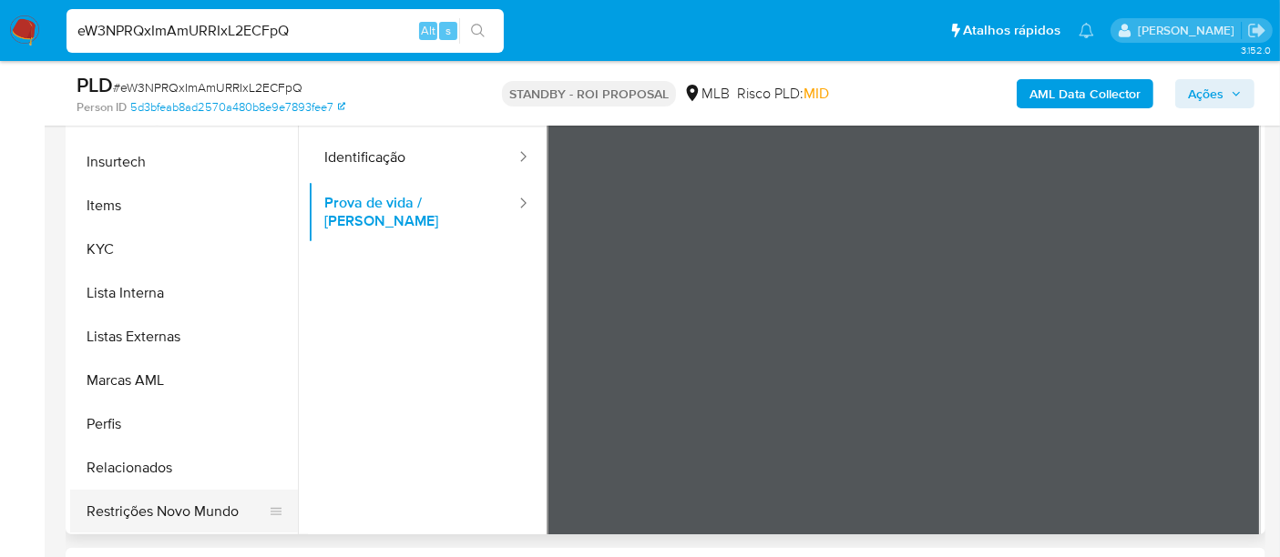
click at [191, 507] on button "Restrições Novo Mundo" at bounding box center [176, 512] width 213 height 44
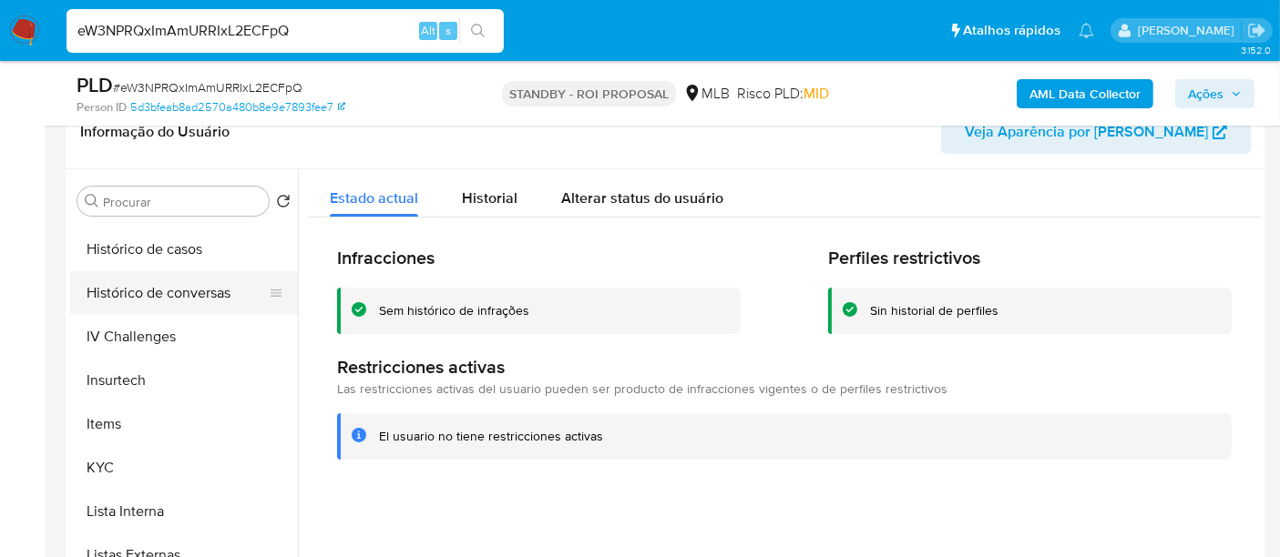
scroll to position [465, 0]
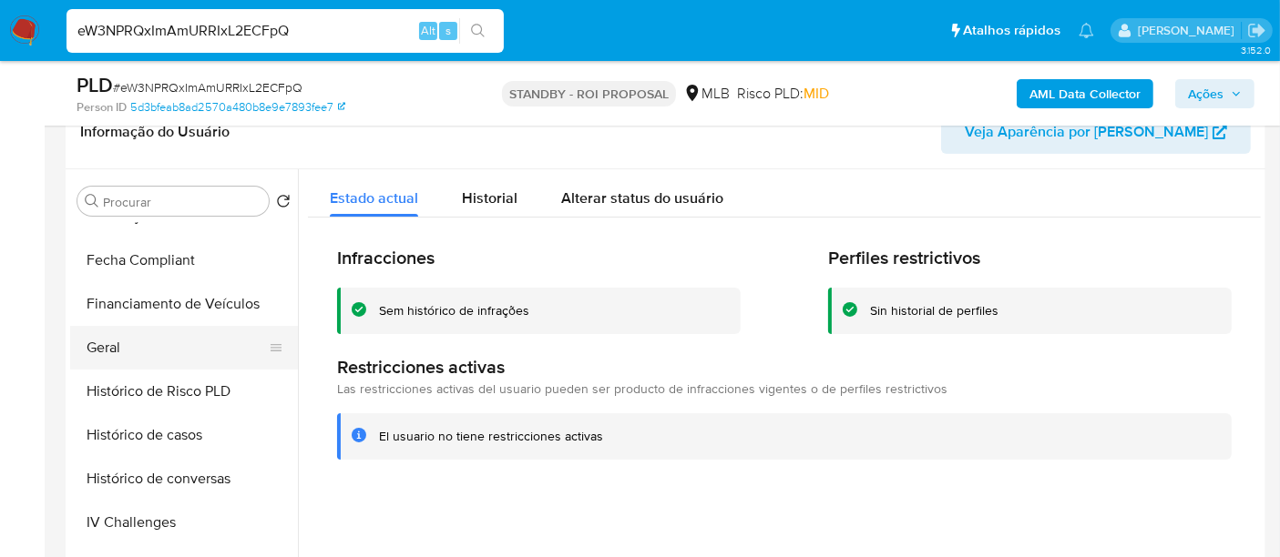
click at [119, 338] on button "Geral" at bounding box center [176, 348] width 213 height 44
